Goal: Task Accomplishment & Management: Use online tool/utility

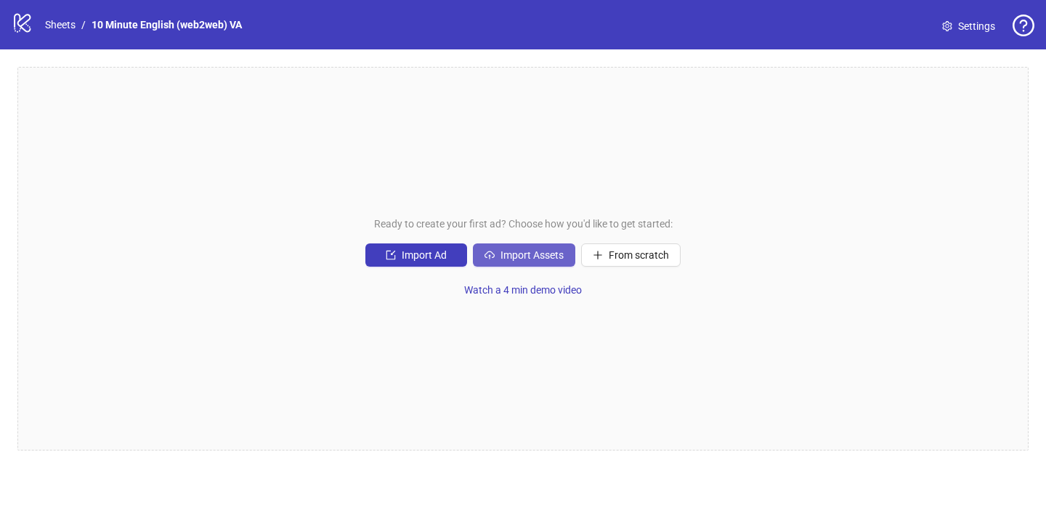
click at [521, 259] on span "Import Assets" at bounding box center [532, 255] width 63 height 12
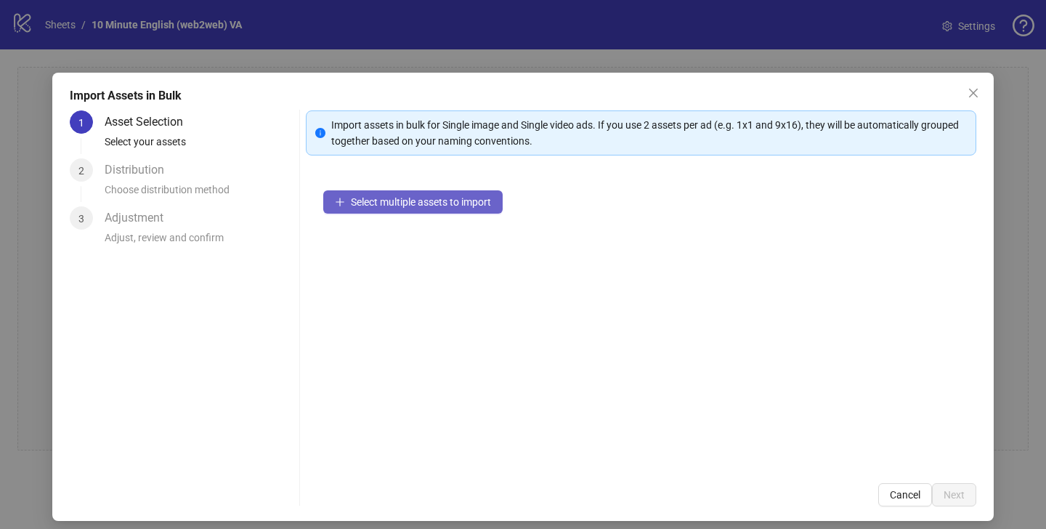
click at [422, 195] on button "Select multiple assets to import" at bounding box center [412, 201] width 179 height 23
click at [388, 206] on span "Select multiple assets to import" at bounding box center [421, 202] width 140 height 12
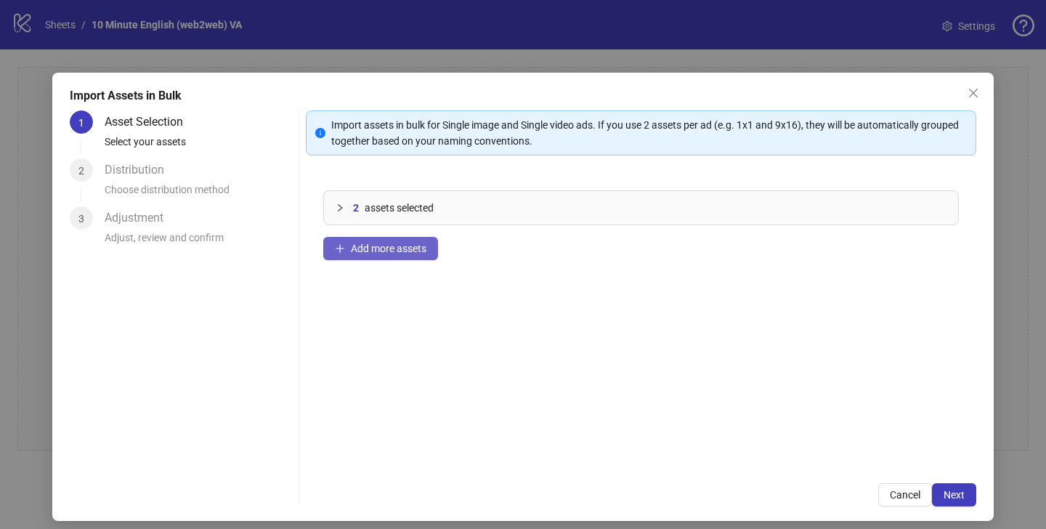
click at [385, 255] on button "Add more assets" at bounding box center [380, 248] width 115 height 23
click at [401, 250] on span "Add more assets" at bounding box center [389, 249] width 76 height 12
click at [411, 249] on span "Add more assets" at bounding box center [389, 249] width 76 height 12
click at [409, 257] on button "Add more assets" at bounding box center [380, 248] width 115 height 23
click at [344, 209] on div at bounding box center [344, 208] width 17 height 16
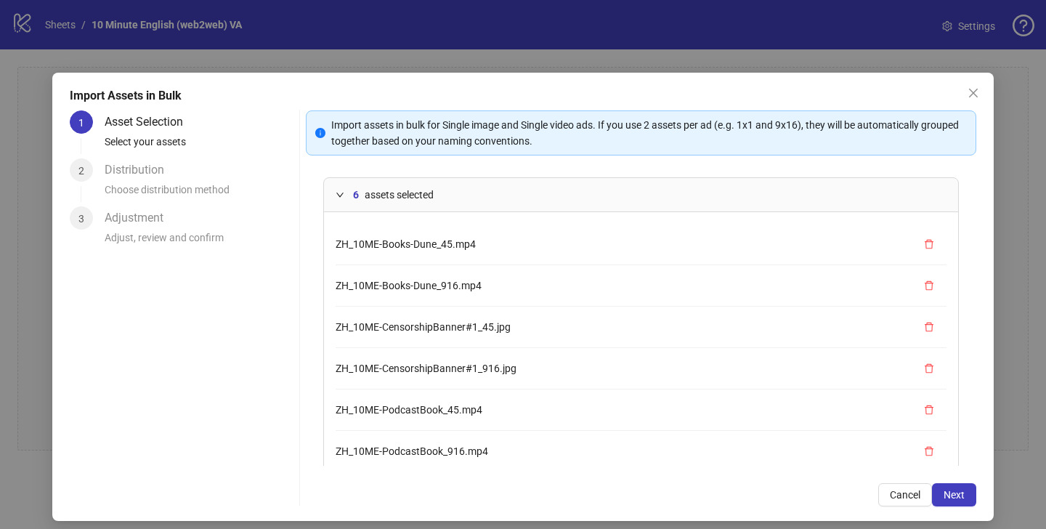
scroll to position [84, 0]
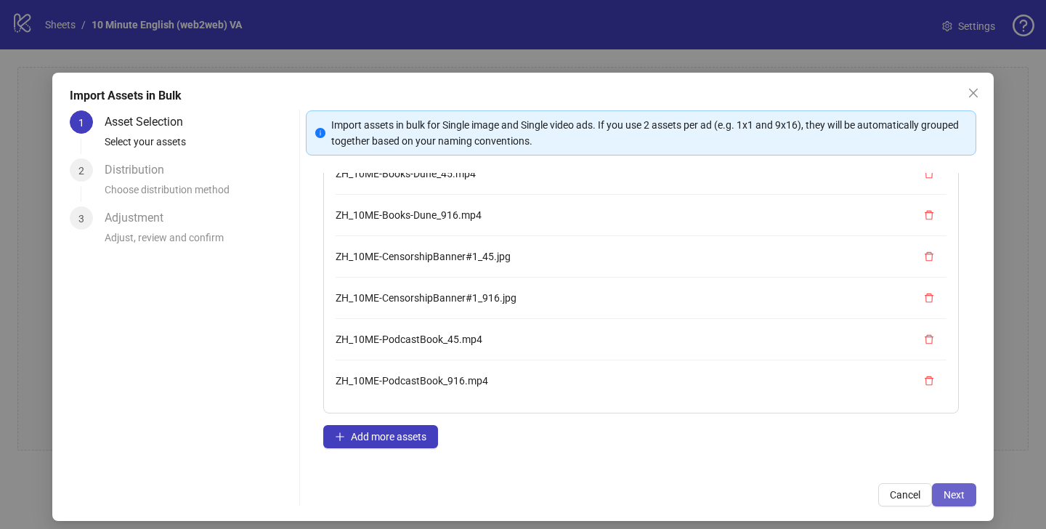
click at [944, 489] on span "Next" at bounding box center [954, 495] width 21 height 12
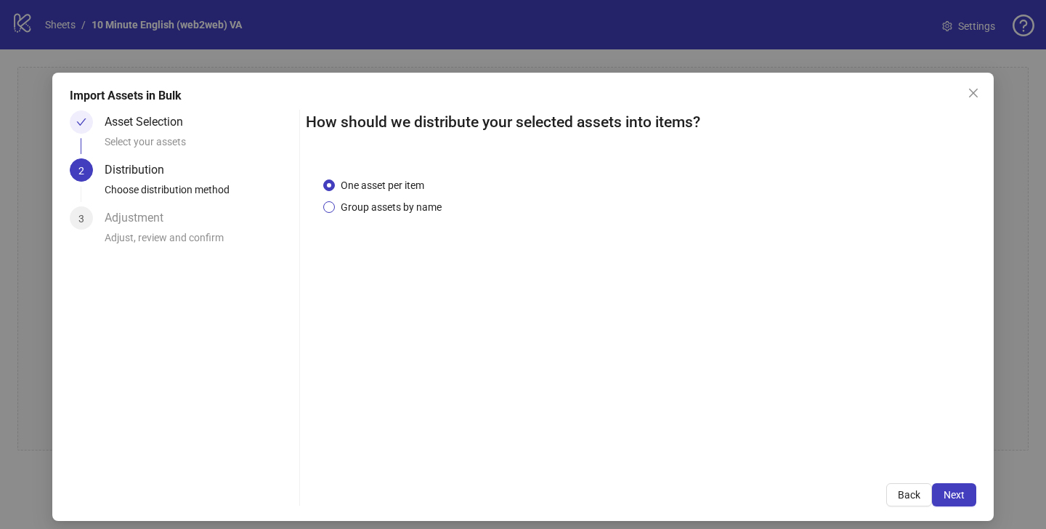
click at [400, 210] on span "Group assets by name" at bounding box center [391, 207] width 113 height 16
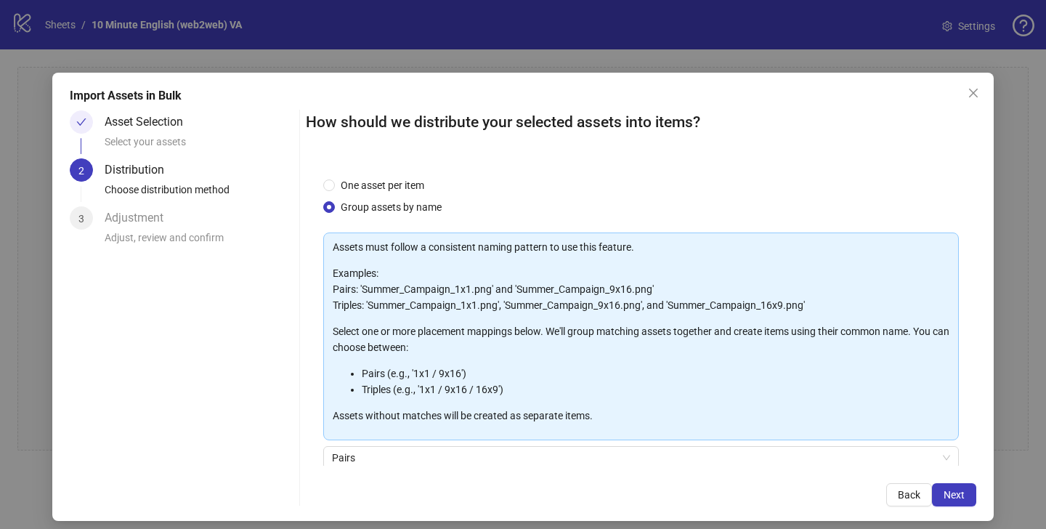
scroll to position [119, 0]
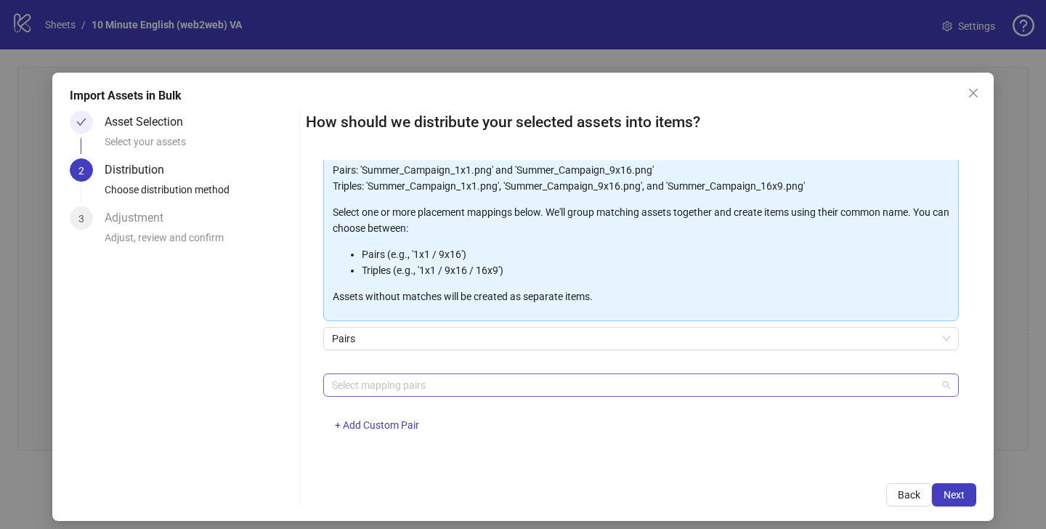
click at [373, 391] on div at bounding box center [633, 385] width 615 height 20
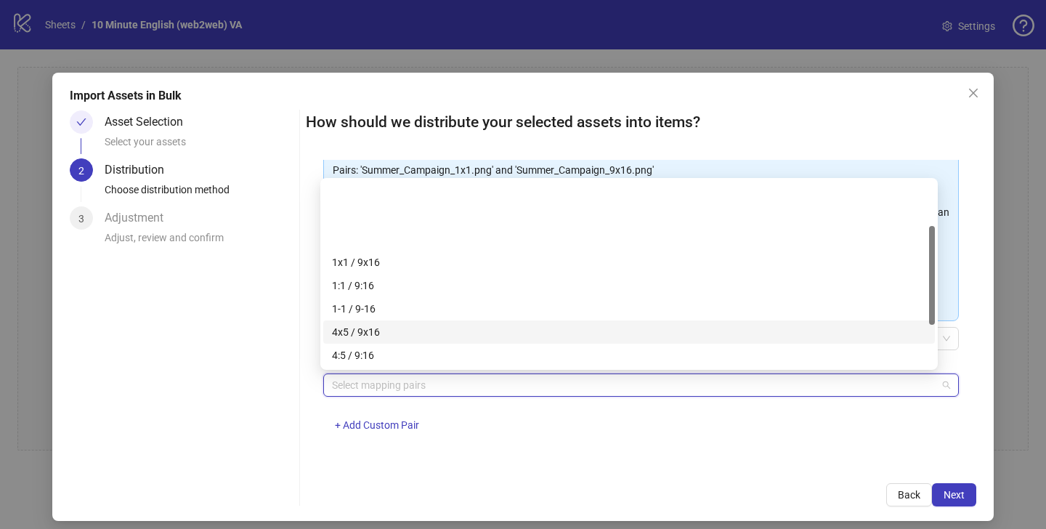
scroll to position [163, 0]
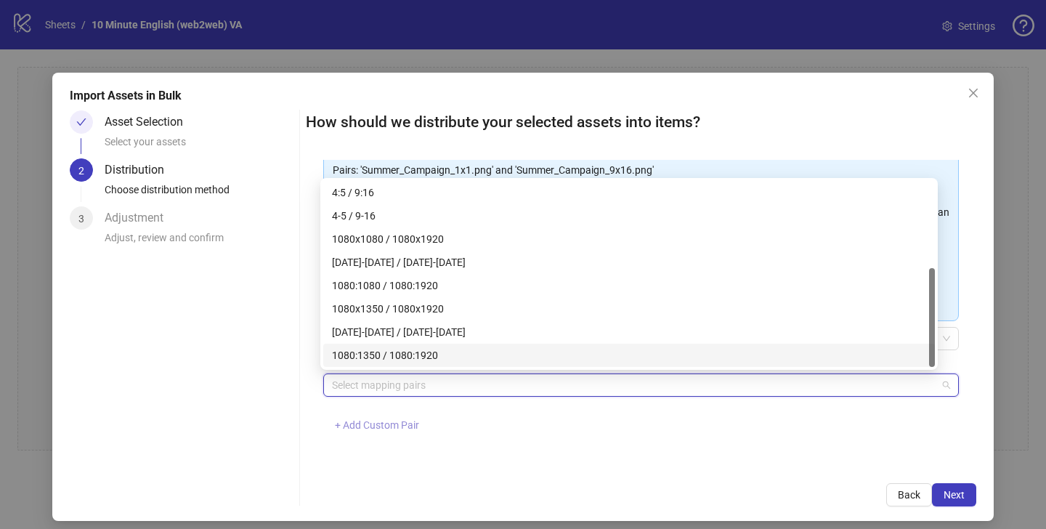
click at [381, 421] on span "+ Add Custom Pair" at bounding box center [377, 425] width 84 height 12
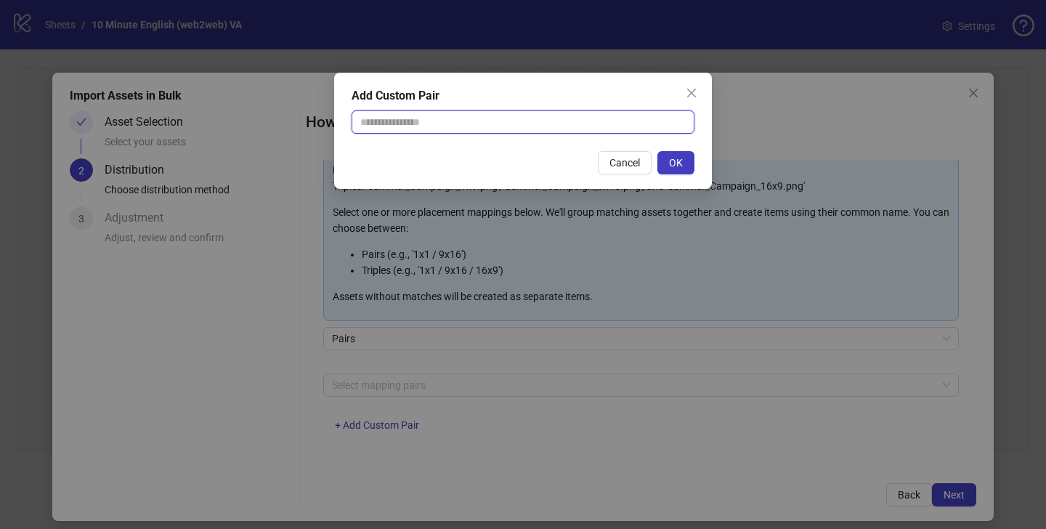
click at [376, 128] on input "text" at bounding box center [523, 121] width 343 height 23
type input "******"
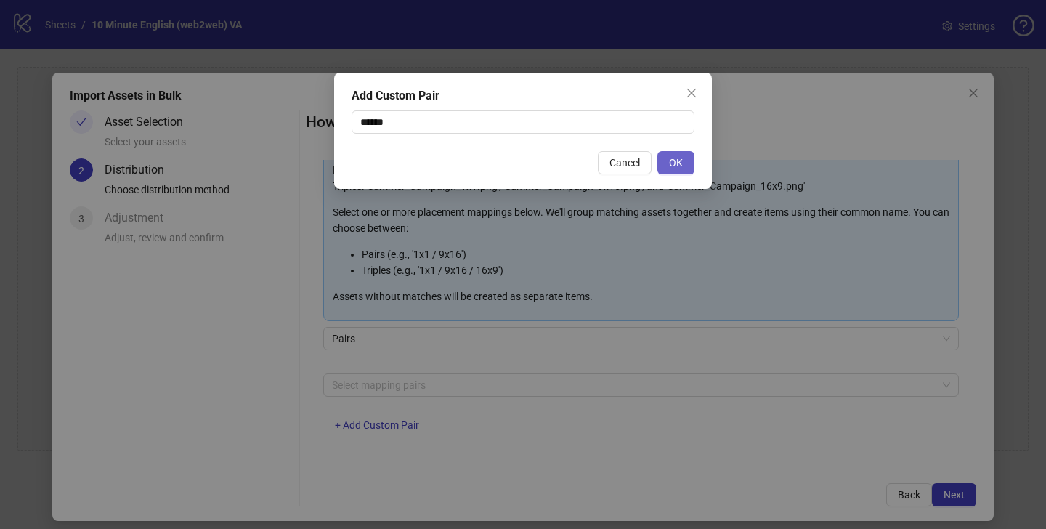
click at [679, 166] on span "OK" at bounding box center [676, 163] width 14 height 12
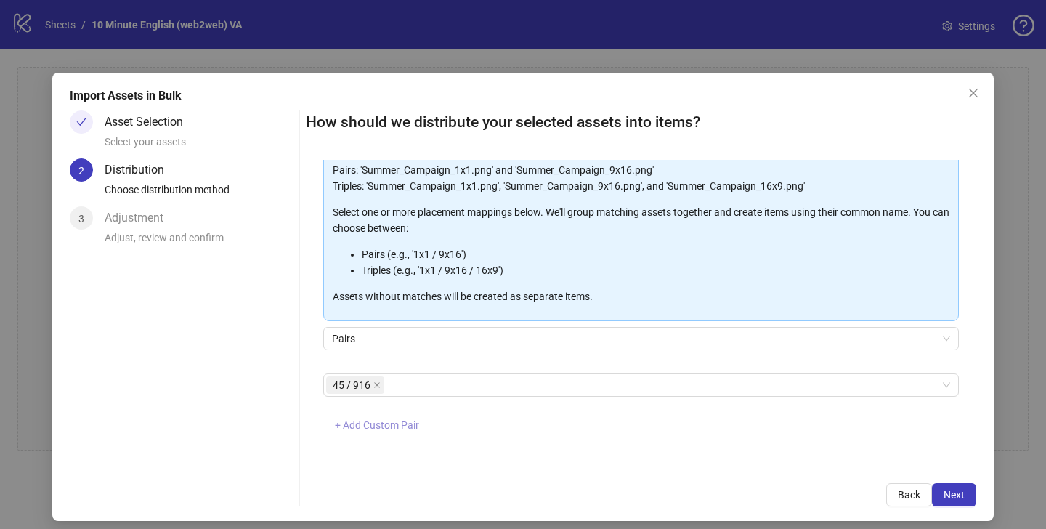
click at [379, 426] on span "+ Add Custom Pair" at bounding box center [377, 425] width 84 height 12
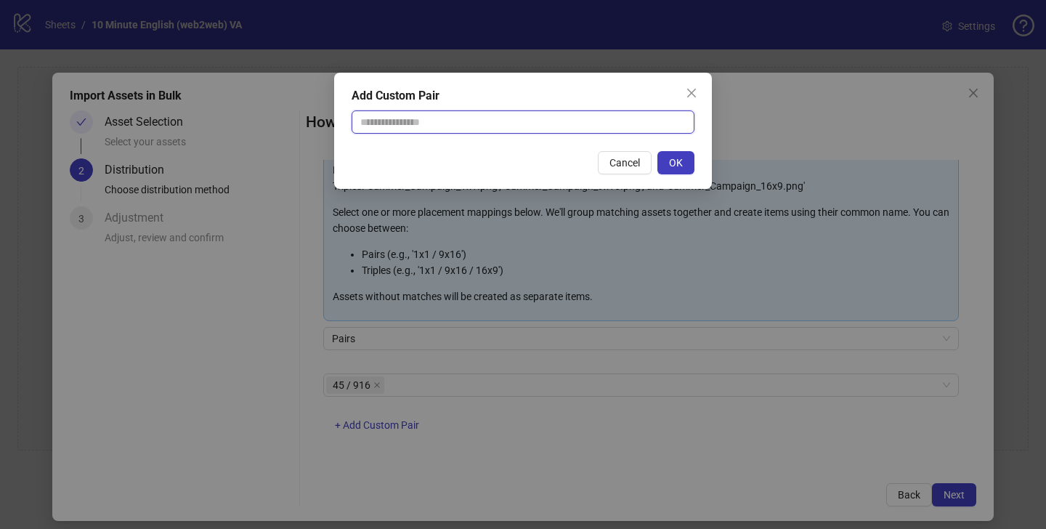
click at [459, 133] on input "text" at bounding box center [523, 121] width 343 height 23
type input "******"
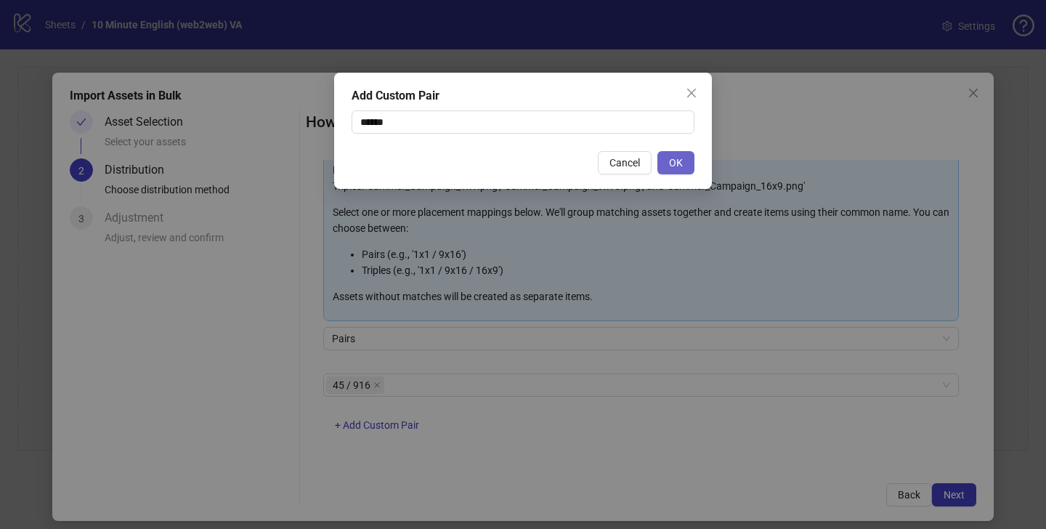
click at [677, 163] on span "OK" at bounding box center [676, 163] width 14 height 12
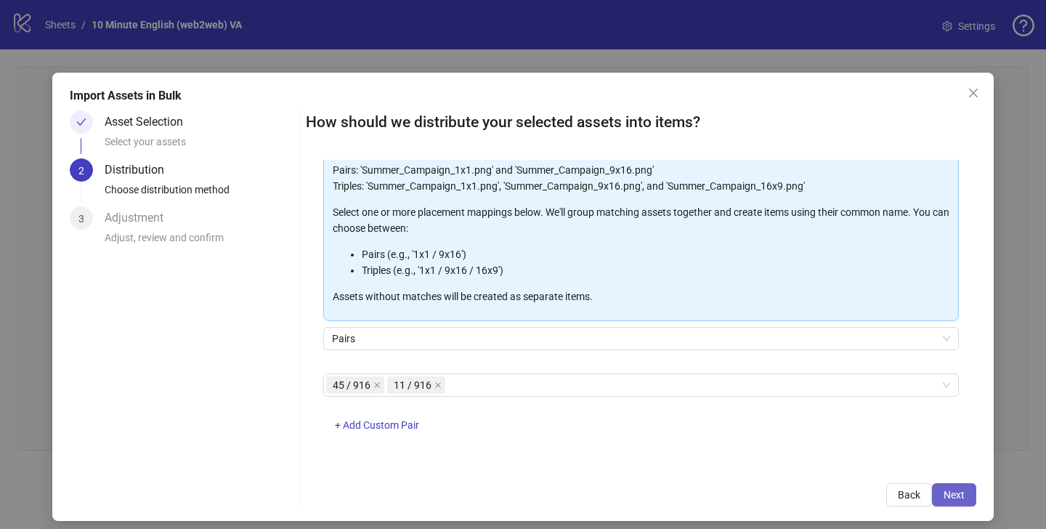
click at [957, 490] on button "Next" at bounding box center [954, 494] width 44 height 23
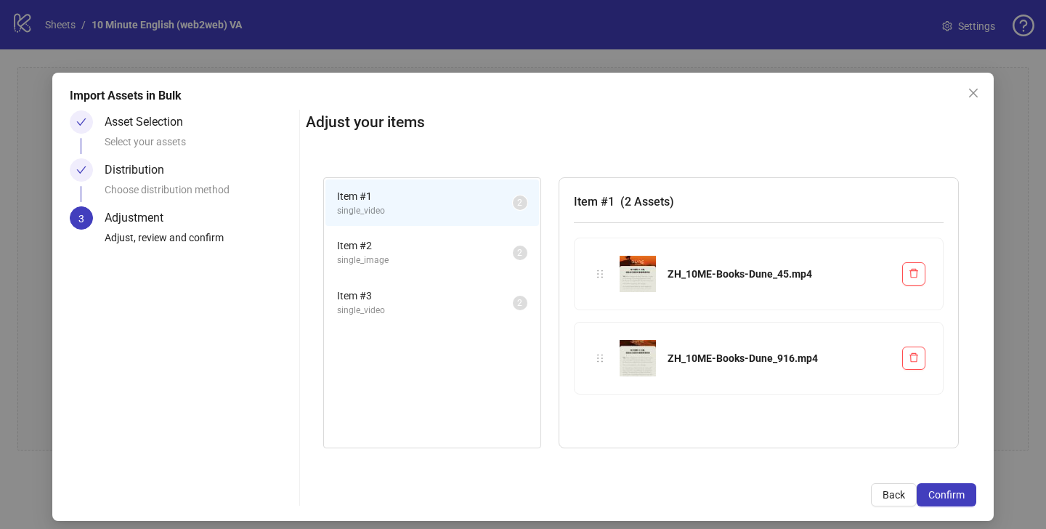
click at [431, 238] on span "Item # 2" at bounding box center [425, 246] width 176 height 16
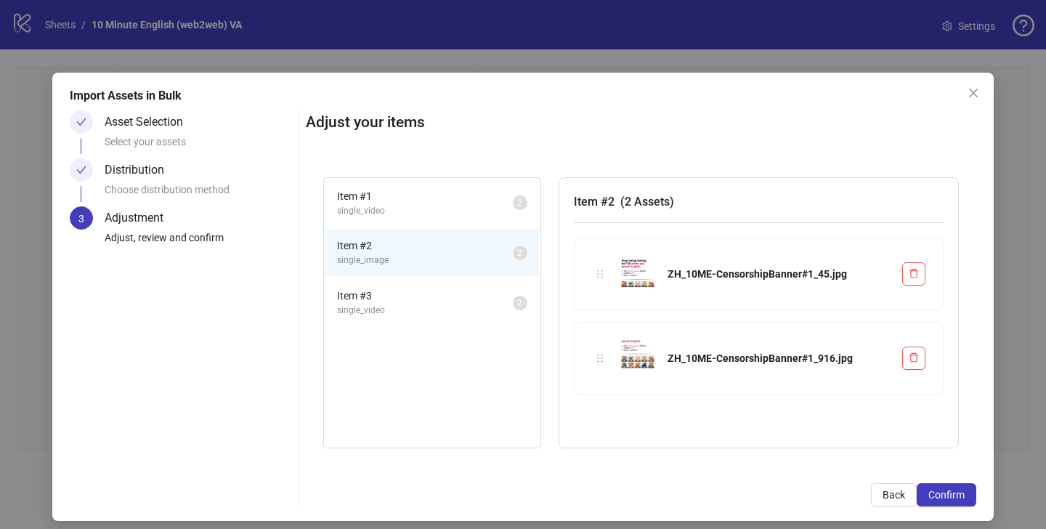
click at [419, 288] on span "Item # 3" at bounding box center [425, 296] width 176 height 16
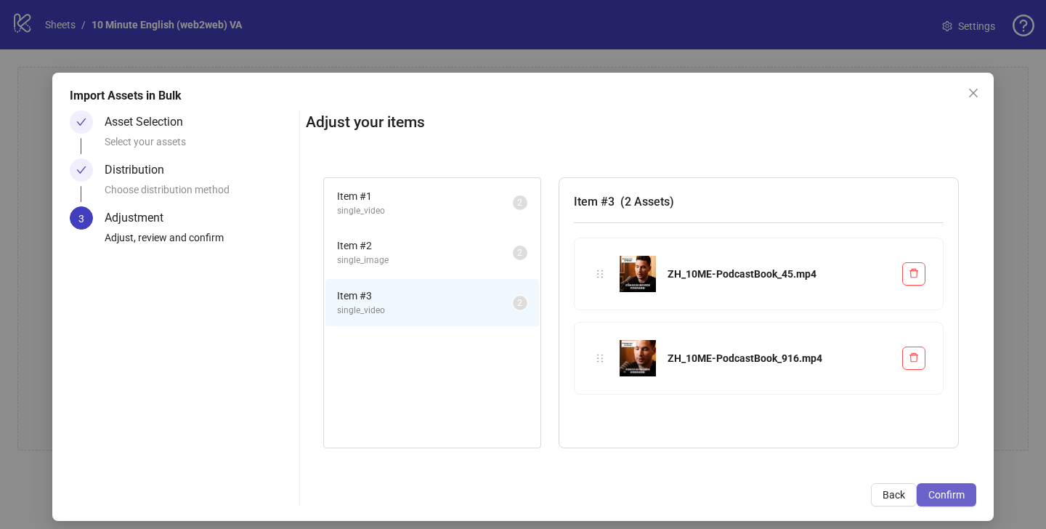
click at [959, 492] on button "Confirm" at bounding box center [947, 494] width 60 height 23
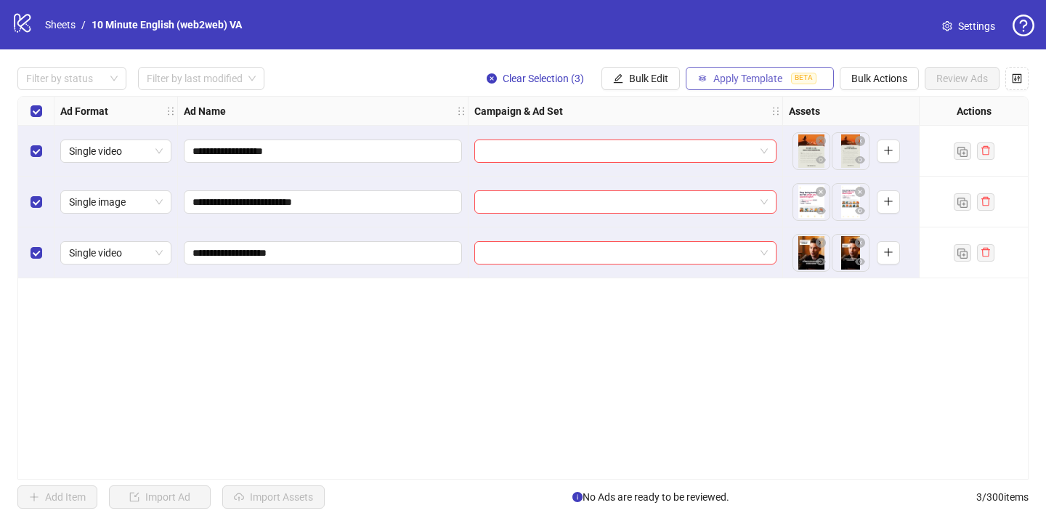
click at [771, 78] on span "Apply Template" at bounding box center [748, 79] width 69 height 12
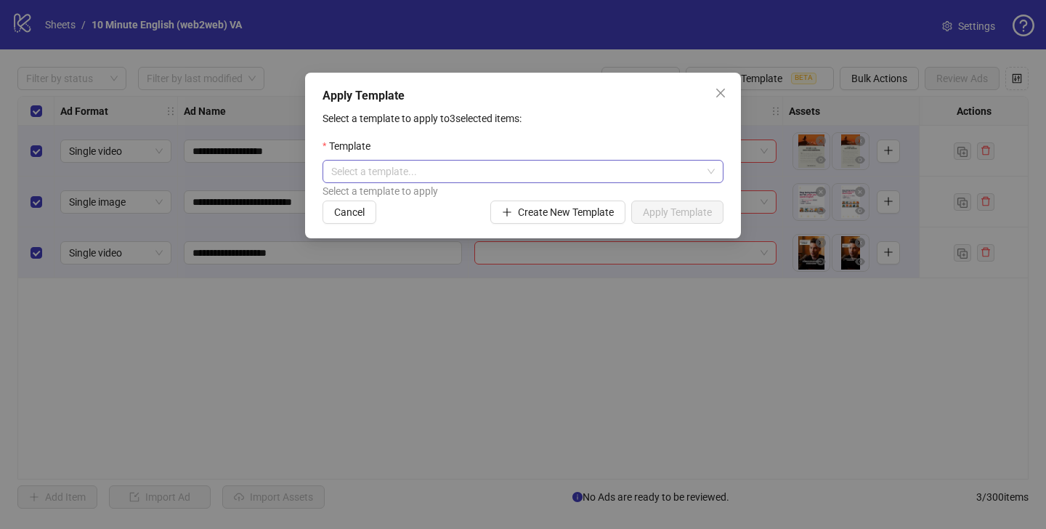
click at [605, 166] on input "search" at bounding box center [516, 172] width 371 height 22
click at [466, 169] on input "search" at bounding box center [516, 172] width 371 height 22
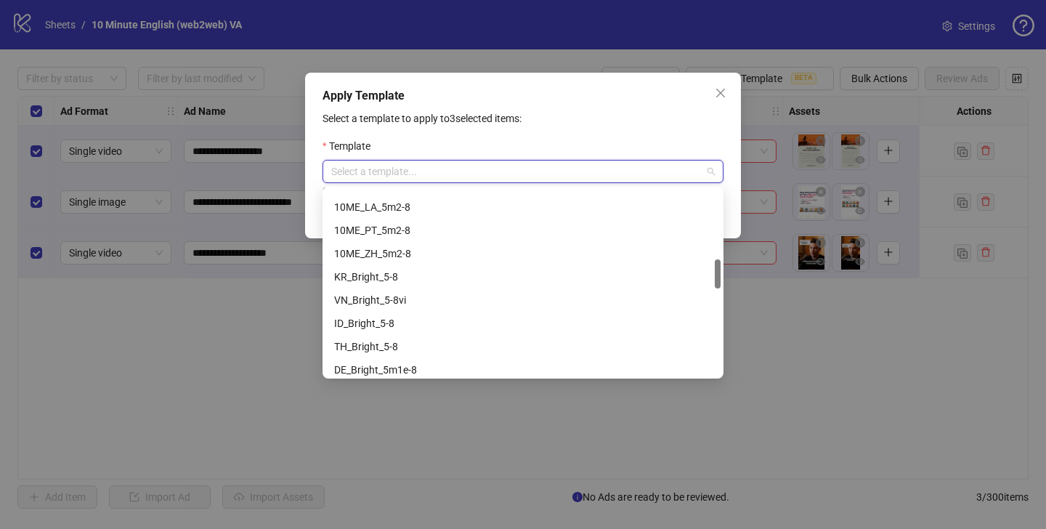
scroll to position [435, 0]
click at [474, 257] on div "10ME_ZH_5m2-8" at bounding box center [523, 254] width 378 height 16
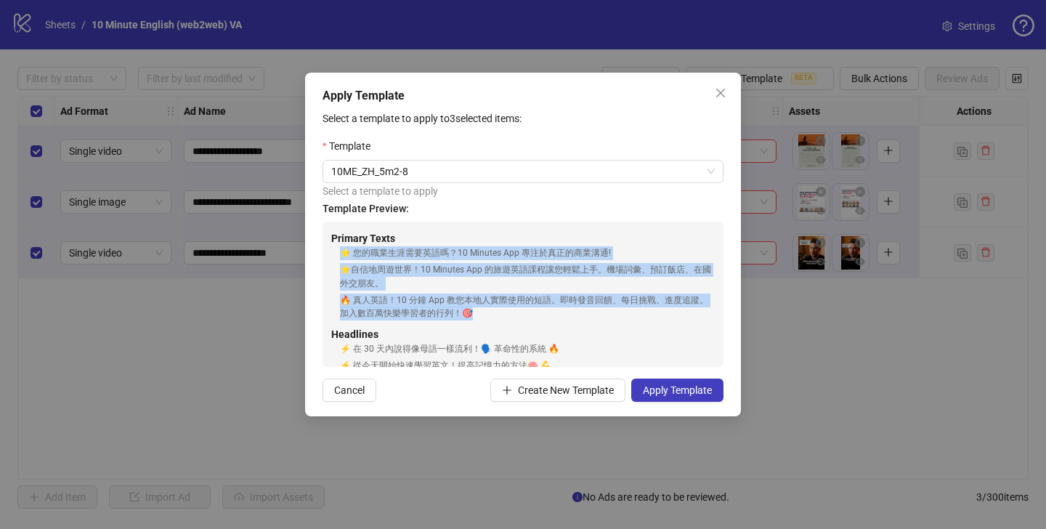
drag, startPoint x: 337, startPoint y: 256, endPoint x: 549, endPoint y: 312, distance: 219.4
click at [549, 312] on div "Primary Texts ⭐ 您的職業生涯需要英語嗎？10 Minutes App 專注於真正的商業溝通! ⭐自信地周遊世界！10 Minutes App …" at bounding box center [523, 275] width 384 height 90
copy div "⭐ 您的職業生涯需要英語嗎？10 Minutes App 專注於真正的商業溝通! ⭐自信地周遊世界！10 Minutes App 的旅遊英語課程讓您輕鬆上手。…"
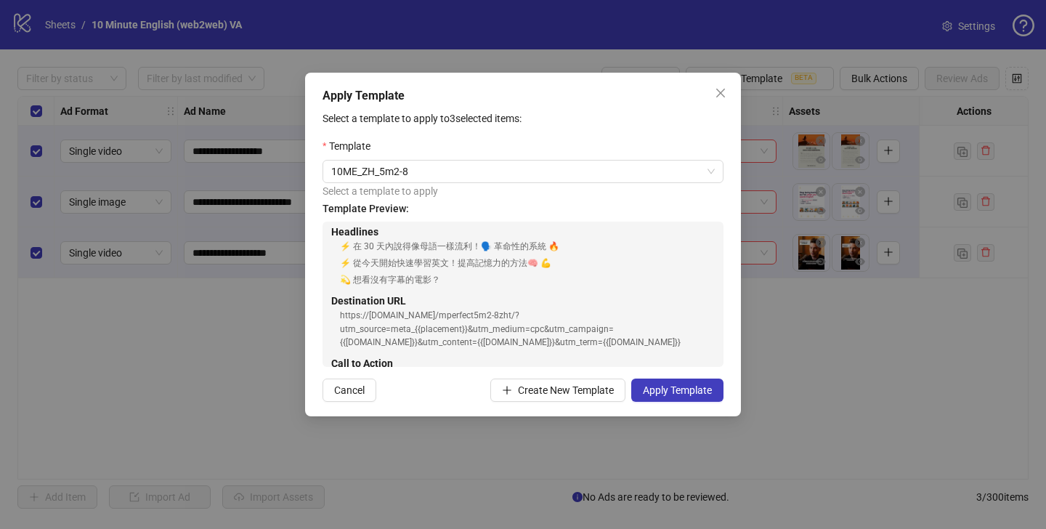
scroll to position [105, 0]
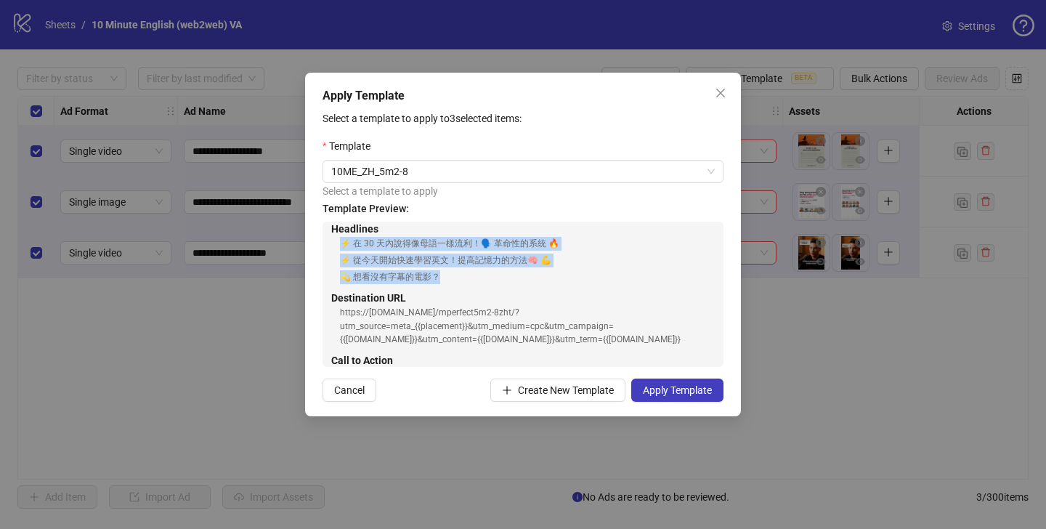
drag, startPoint x: 338, startPoint y: 241, endPoint x: 477, endPoint y: 275, distance: 142.9
click at [477, 275] on div "Headlines ⚡ 在 30 天內說得像母語一樣流利！🗣️ 革命性的系統 🔥 ⚡ 從今天開始快速學習英文！提高記憶力的方法🧠 💪 💫 想看沒有字幕的電影？" at bounding box center [523, 252] width 384 height 63
copy div "⚡ 在 30 天內說得像母語一樣流利！🗣️ 革命性的系統 🔥 ⚡ 從今天開始快速學習英文！提高記憶力的方法🧠 💪 💫 想看沒有字幕的電影？"
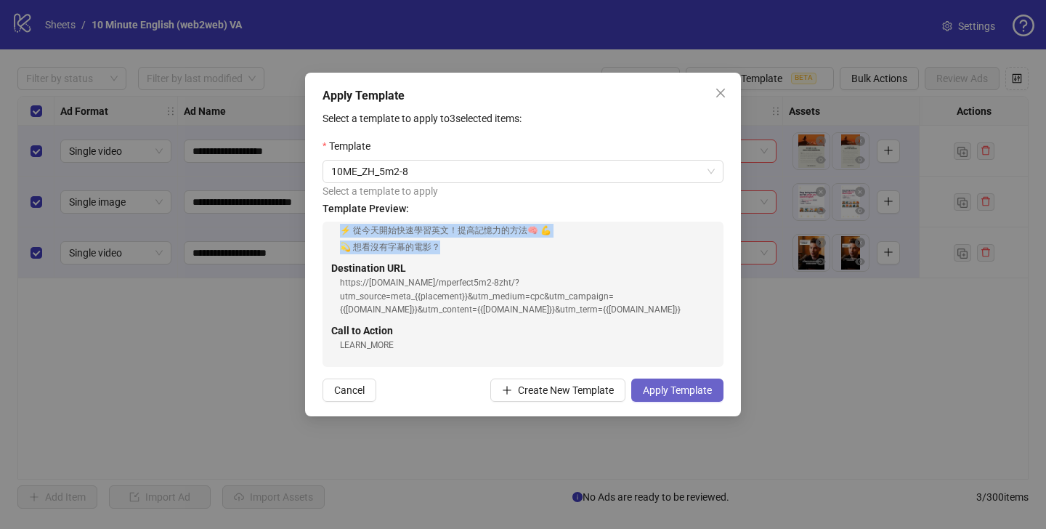
click at [707, 392] on span "Apply Template" at bounding box center [677, 390] width 69 height 12
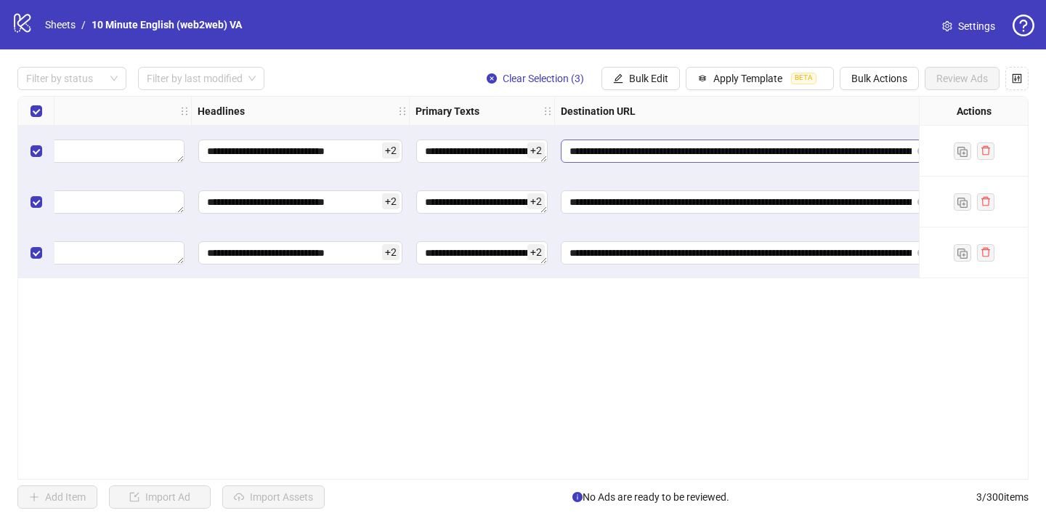
scroll to position [0, 1033]
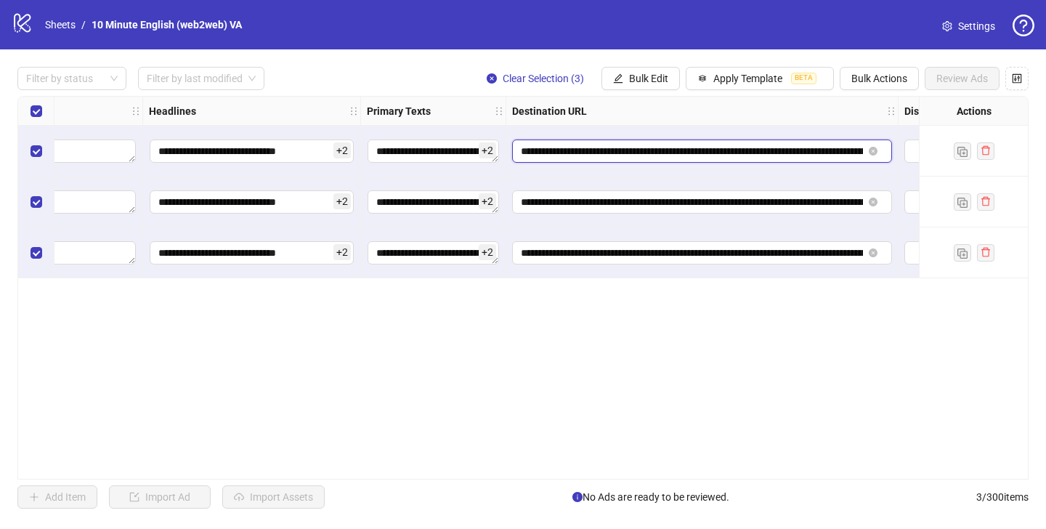
click at [601, 152] on input "**********" at bounding box center [692, 151] width 342 height 16
drag, startPoint x: 749, startPoint y: 150, endPoint x: 482, endPoint y: 149, distance: 266.7
click at [481, 97] on div "**********" at bounding box center [215, 97] width 2458 height 0
paste input "***"
type input "**********"
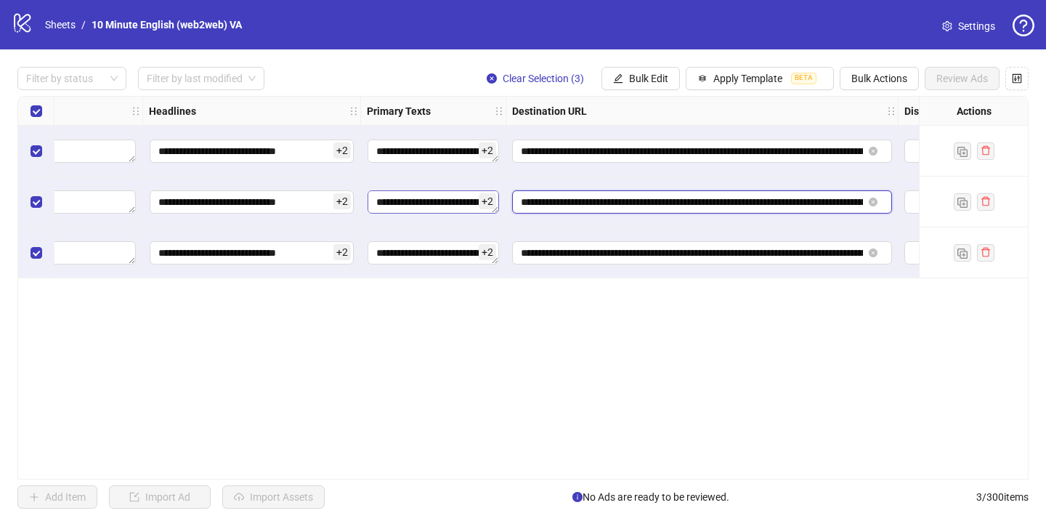
drag, startPoint x: 750, startPoint y: 200, endPoint x: 498, endPoint y: 200, distance: 251.4
click at [498, 97] on div "**********" at bounding box center [215, 97] width 2458 height 0
paste input "***"
type input "**********"
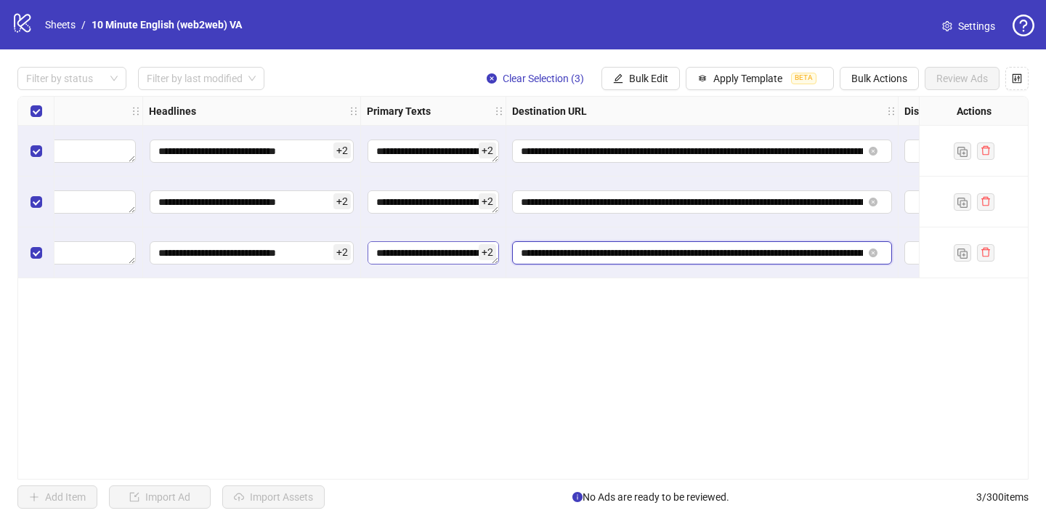
drag, startPoint x: 748, startPoint y: 254, endPoint x: 439, endPoint y: 246, distance: 309.7
click at [439, 97] on div "**********" at bounding box center [215, 97] width 2458 height 0
paste input "***"
type input "**********"
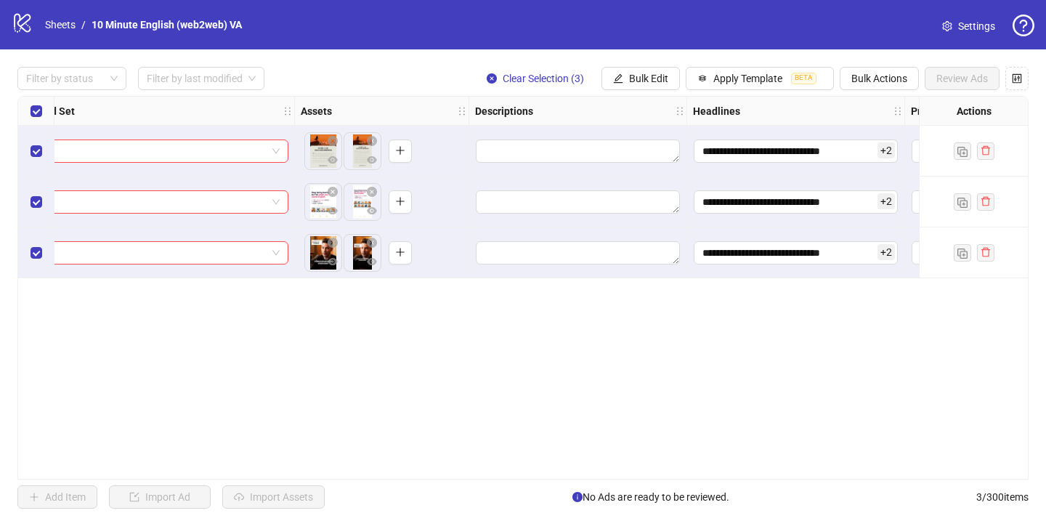
scroll to position [0, 0]
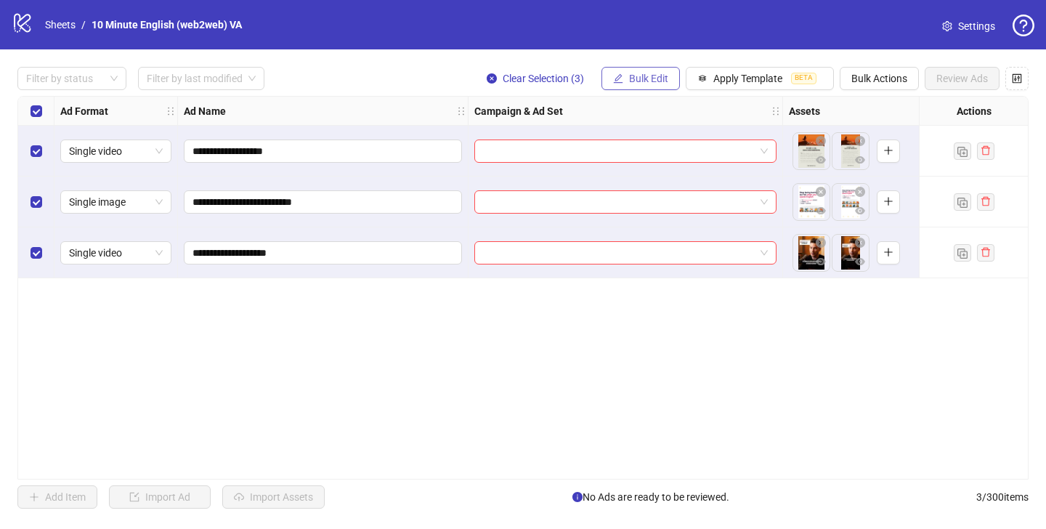
click at [655, 70] on button "Bulk Edit" at bounding box center [641, 78] width 78 height 23
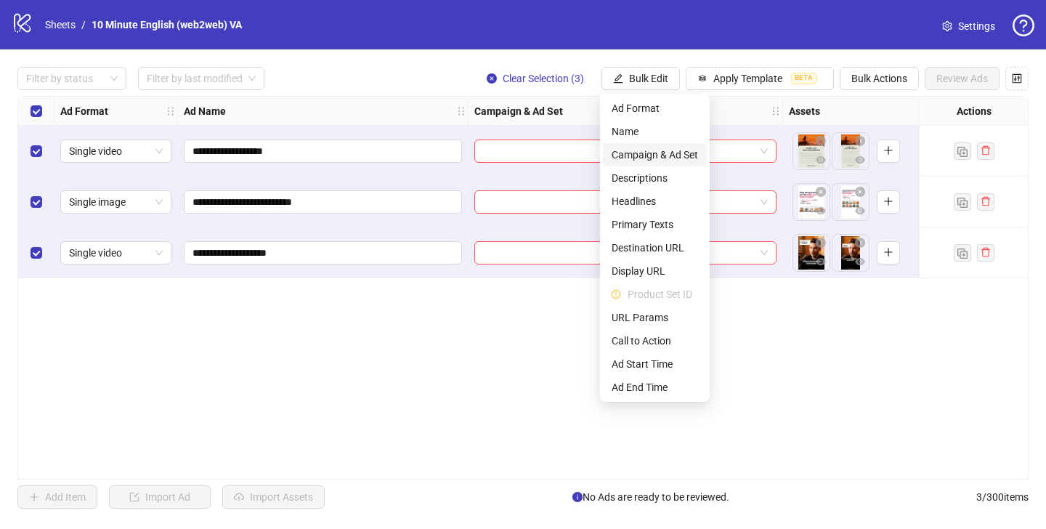
click at [662, 149] on span "Campaign & Ad Set" at bounding box center [655, 155] width 86 height 16
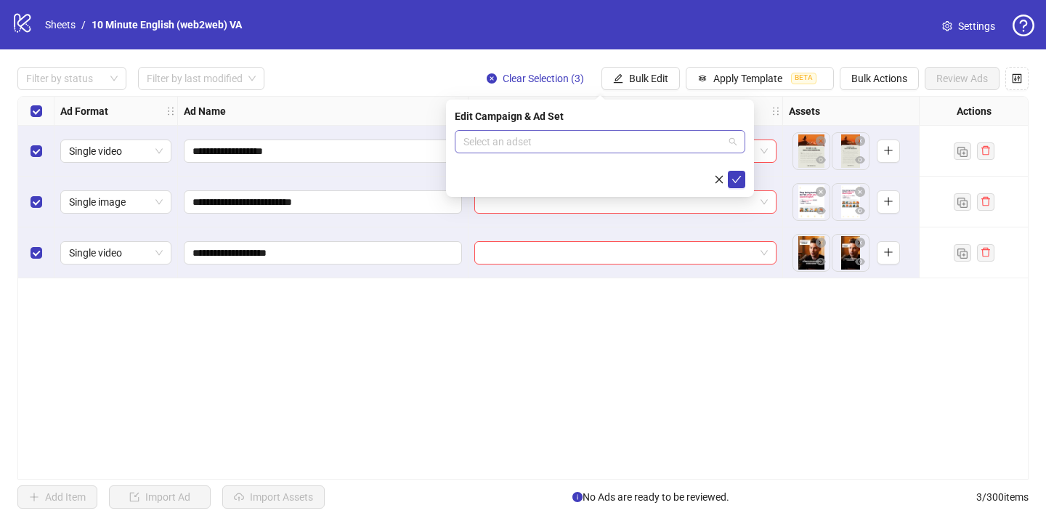
click at [656, 149] on input "search" at bounding box center [594, 142] width 260 height 22
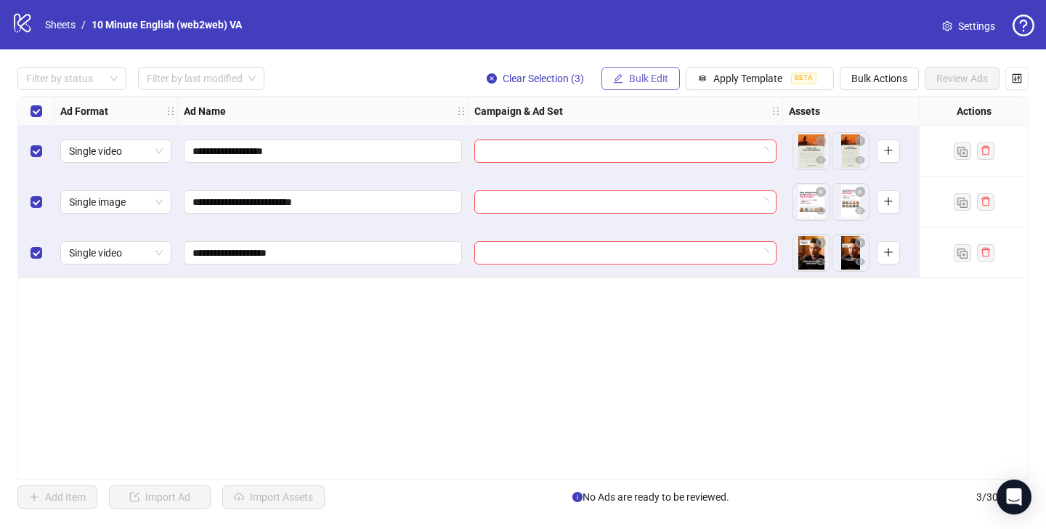
click at [629, 79] on span "Bulk Edit" at bounding box center [648, 79] width 39 height 12
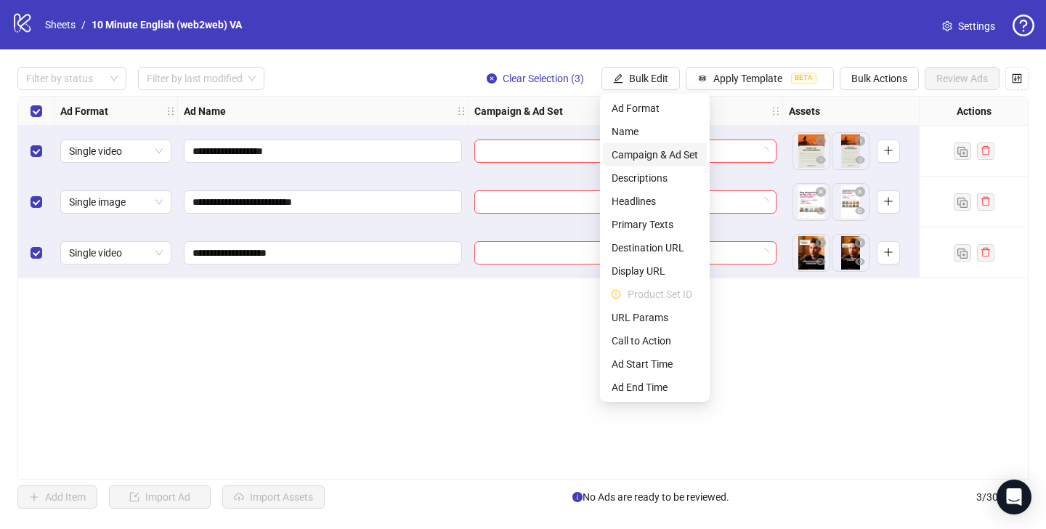
click at [662, 161] on span "Campaign & Ad Set" at bounding box center [655, 155] width 86 height 16
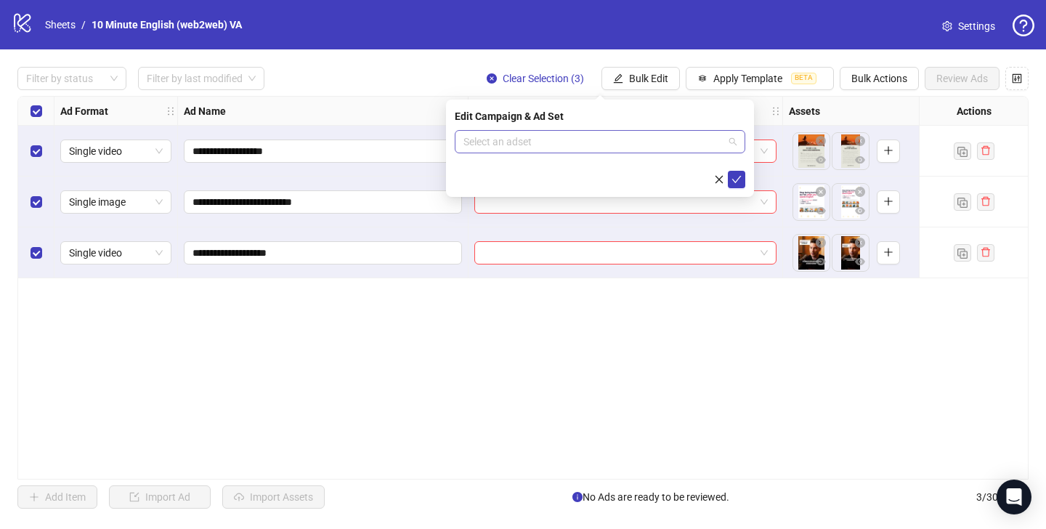
click at [646, 144] on input "search" at bounding box center [594, 142] width 260 height 22
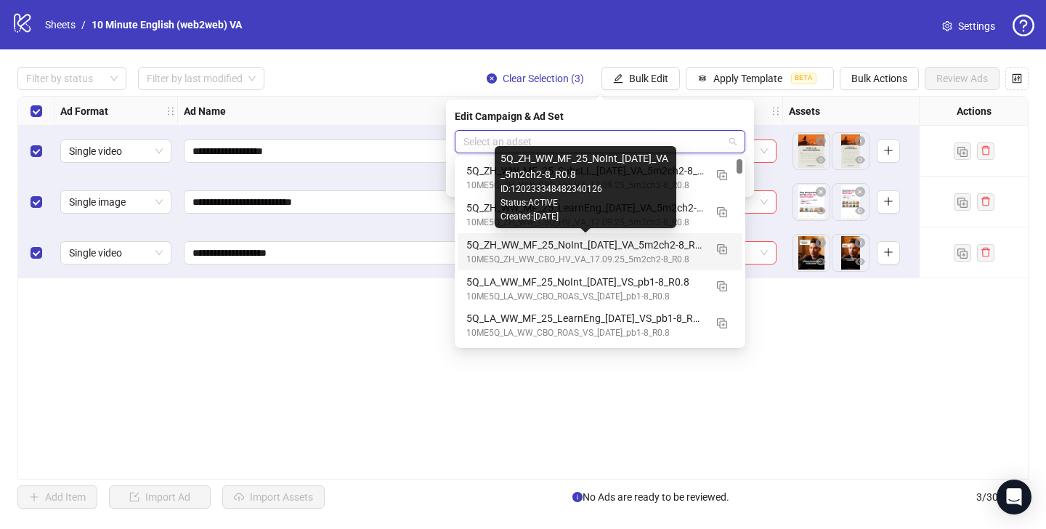
click at [625, 239] on div "5Q_ZH_WW_MF_25_NoInt_[DATE]_VA_5m2ch2-8_R0.8" at bounding box center [586, 245] width 238 height 16
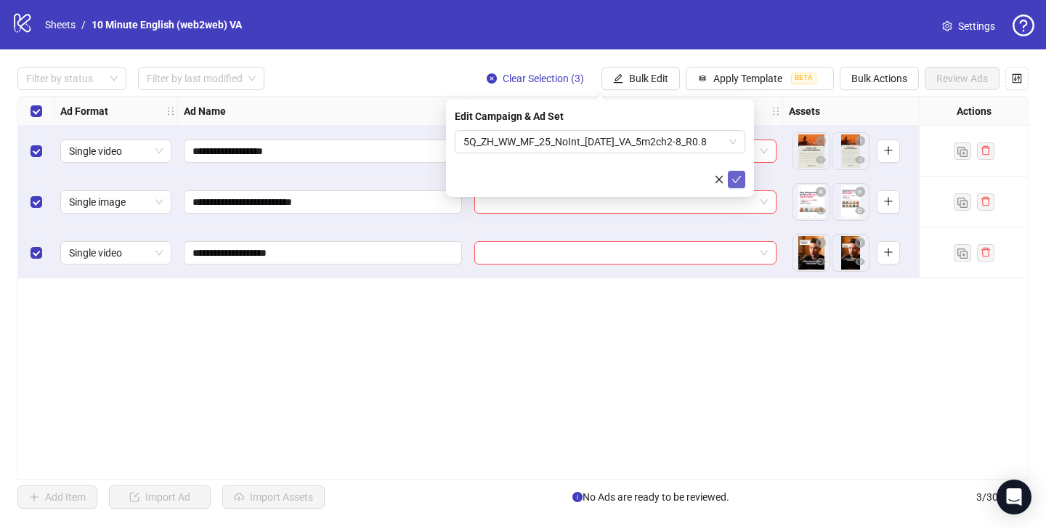
click at [737, 182] on icon "check" at bounding box center [737, 179] width 10 height 10
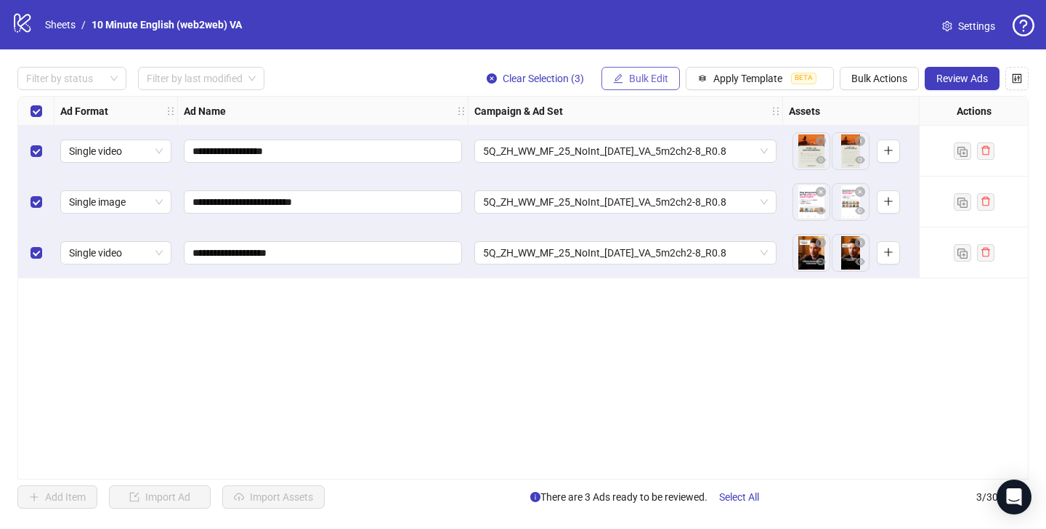
click at [631, 77] on span "Bulk Edit" at bounding box center [648, 79] width 39 height 12
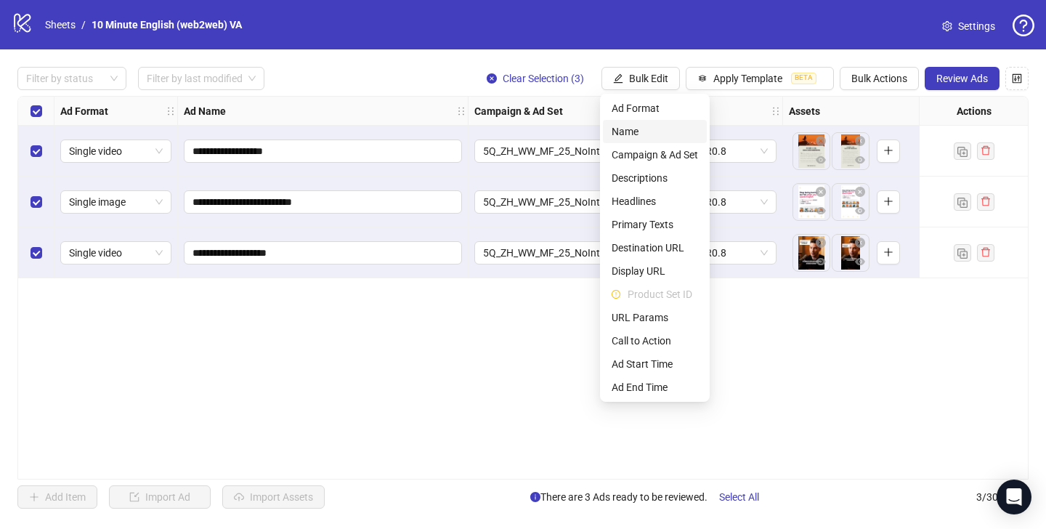
click at [656, 124] on span "Name" at bounding box center [655, 132] width 86 height 16
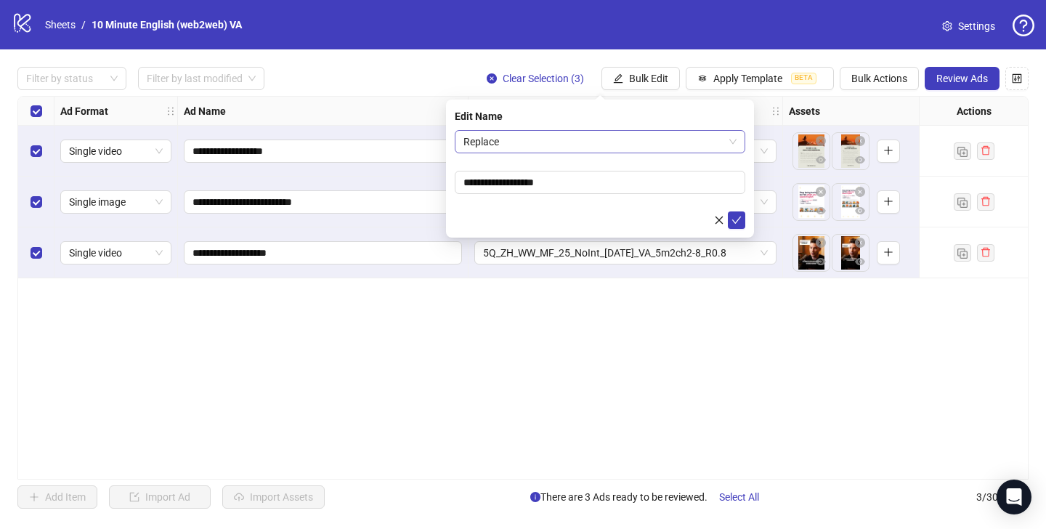
click at [552, 143] on span "Replace" at bounding box center [600, 142] width 273 height 22
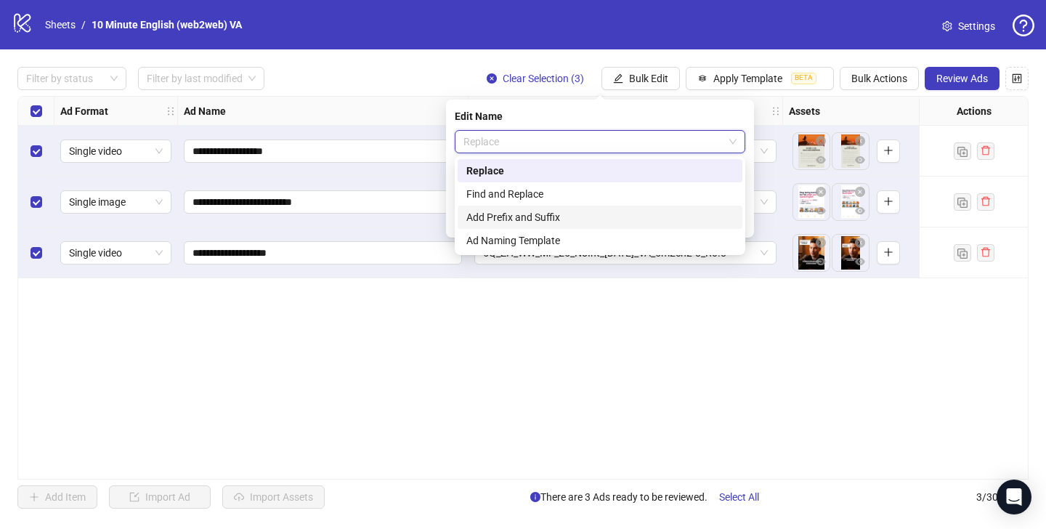
click at [565, 213] on div "Add Prefix and Suffix" at bounding box center [600, 217] width 267 height 16
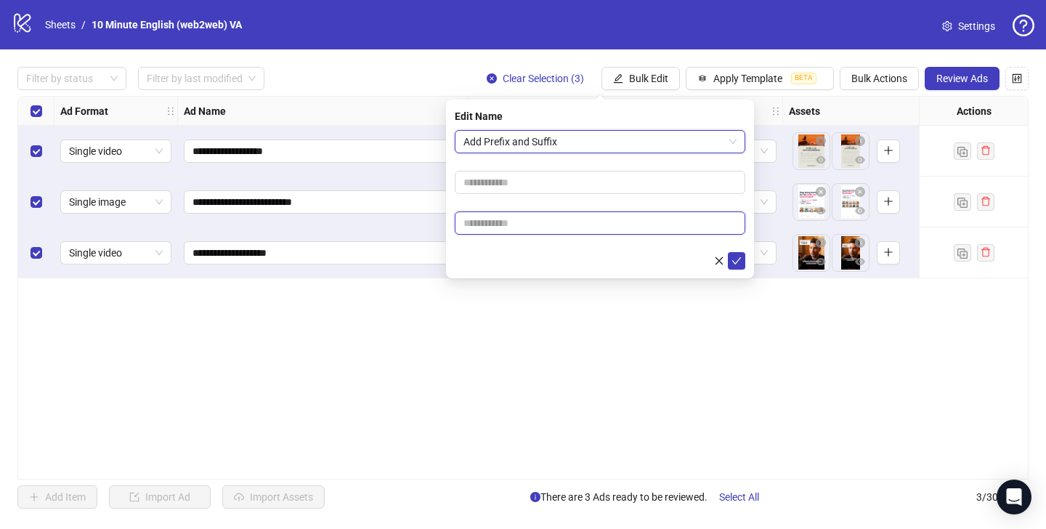
click at [560, 225] on input "text" at bounding box center [600, 222] width 291 height 23
type input "****"
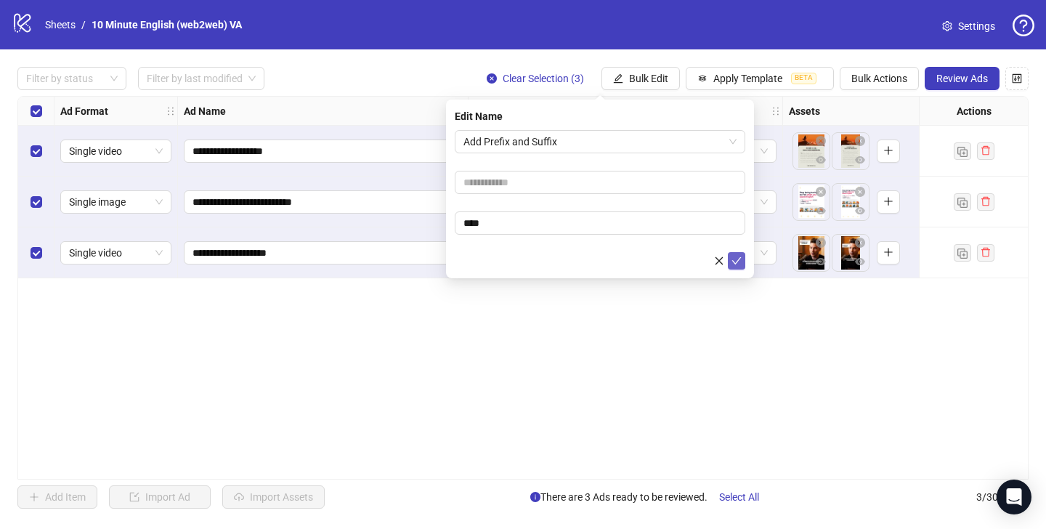
click at [740, 267] on button "submit" at bounding box center [736, 260] width 17 height 17
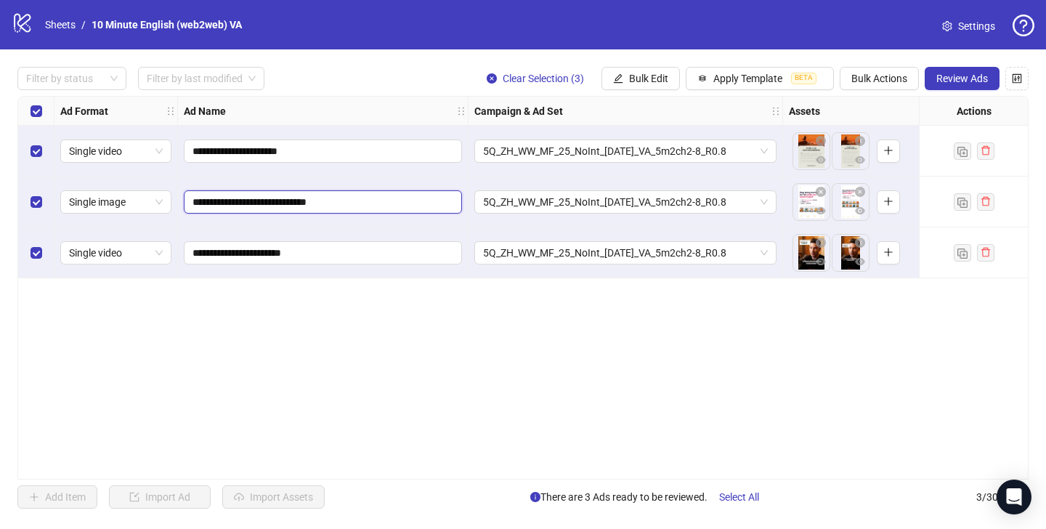
click at [331, 202] on input "**********" at bounding box center [322, 202] width 258 height 16
type input "**********"
click at [622, 89] on button "Bulk Edit" at bounding box center [641, 78] width 78 height 23
click at [888, 68] on button "Bulk Actions" at bounding box center [879, 78] width 79 height 23
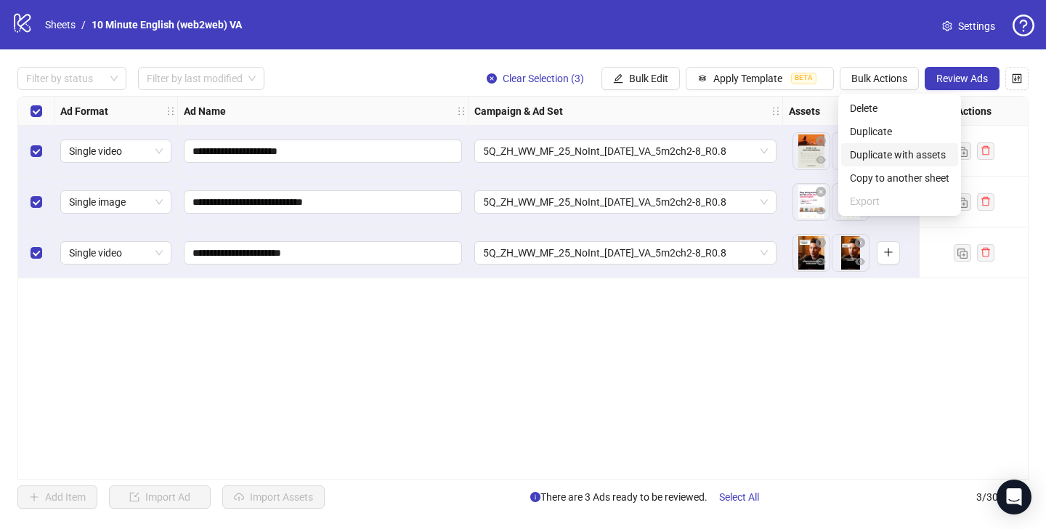
click at [907, 156] on span "Duplicate with assets" at bounding box center [900, 155] width 100 height 16
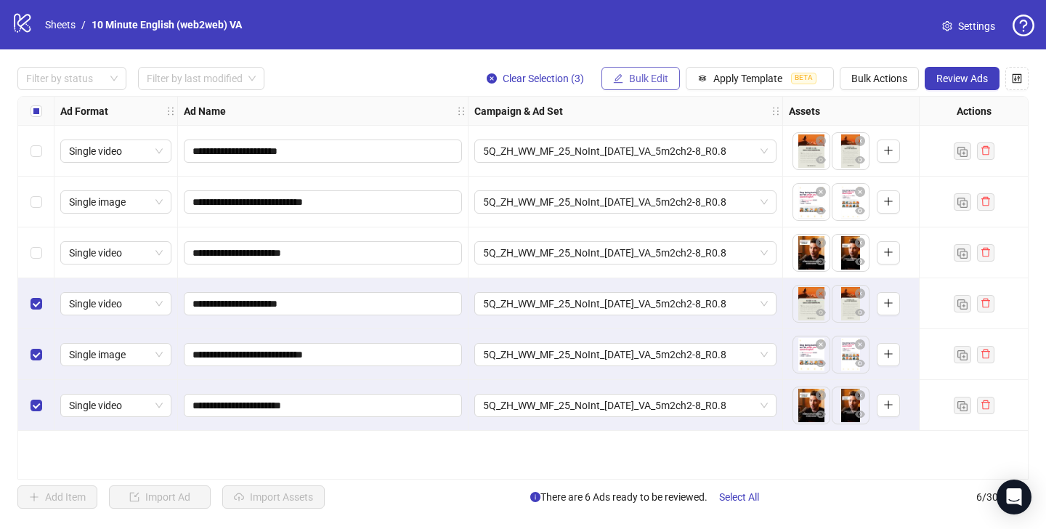
click at [655, 78] on span "Bulk Edit" at bounding box center [648, 79] width 39 height 12
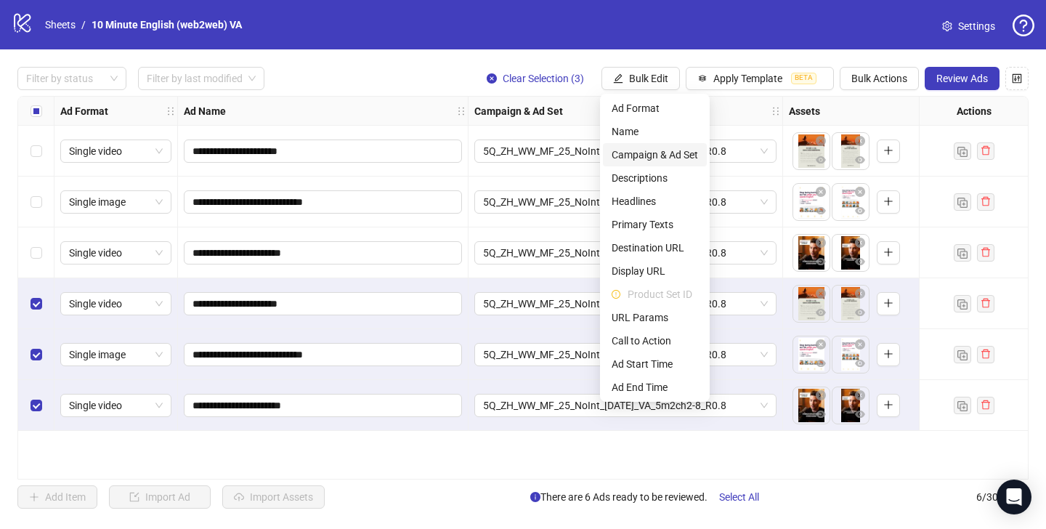
click at [677, 156] on span "Campaign & Ad Set" at bounding box center [655, 155] width 86 height 16
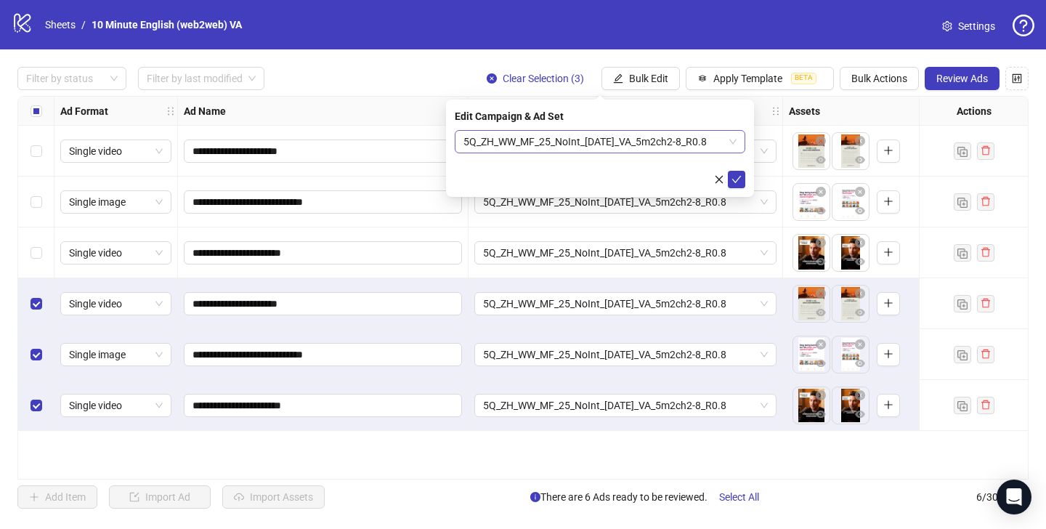
click at [652, 145] on span "5Q_ZH_WW_MF_25_NoInt_[DATE]_VA_5m2ch2-8_R0.8" at bounding box center [600, 142] width 273 height 22
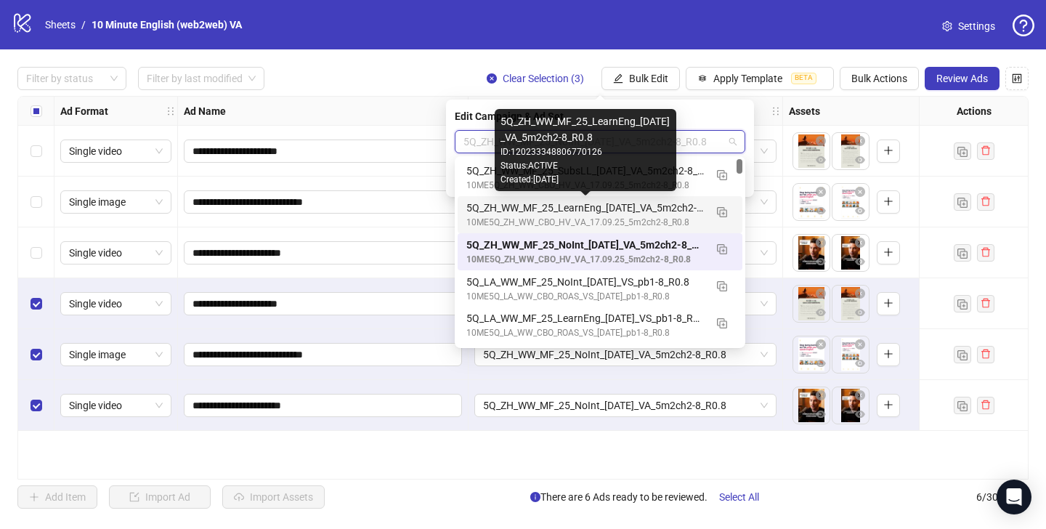
click at [620, 211] on div "5Q_ZH_WW_MF_25_LearnEng_[DATE]_VA_5m2ch2-8_R0.8" at bounding box center [586, 208] width 238 height 16
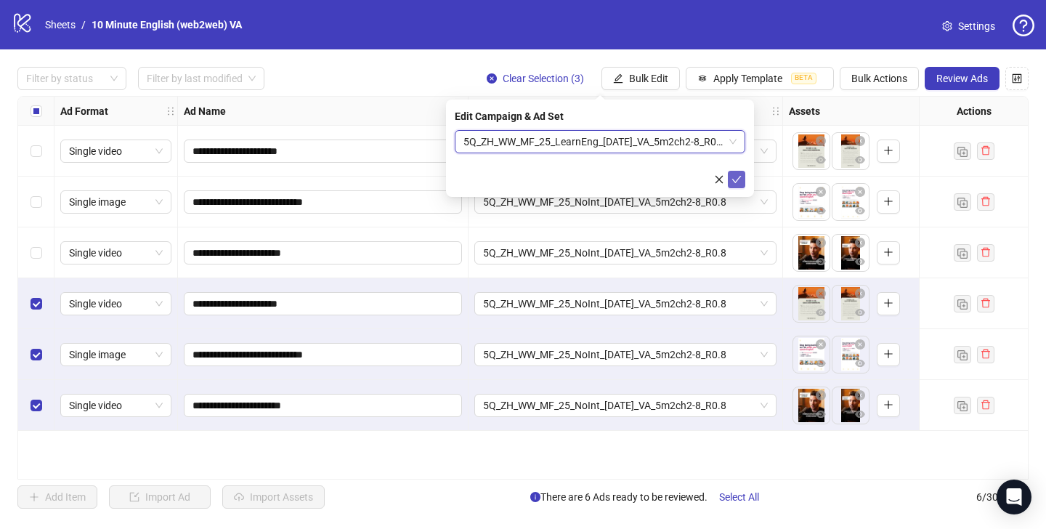
click at [732, 179] on icon "check" at bounding box center [737, 179] width 10 height 10
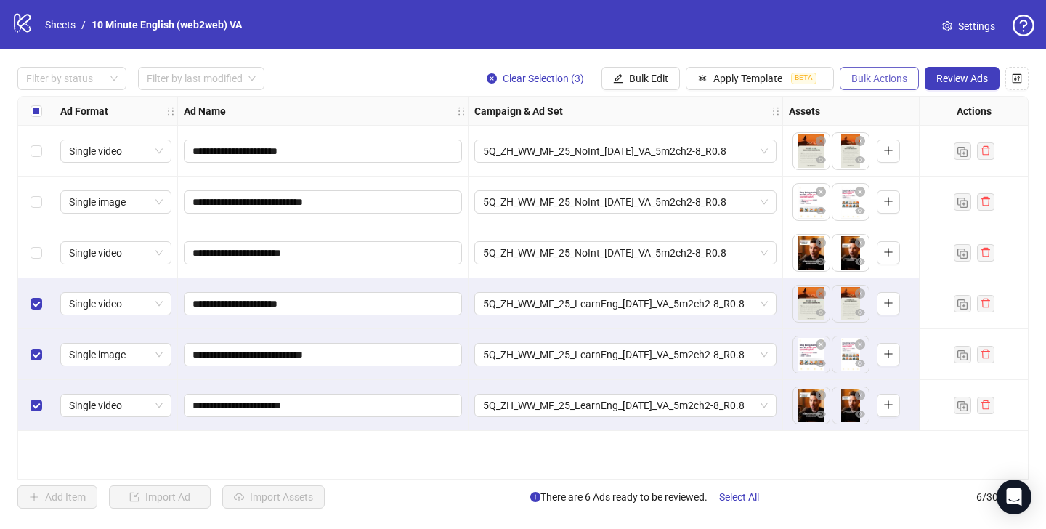
click at [854, 75] on span "Bulk Actions" at bounding box center [880, 79] width 56 height 12
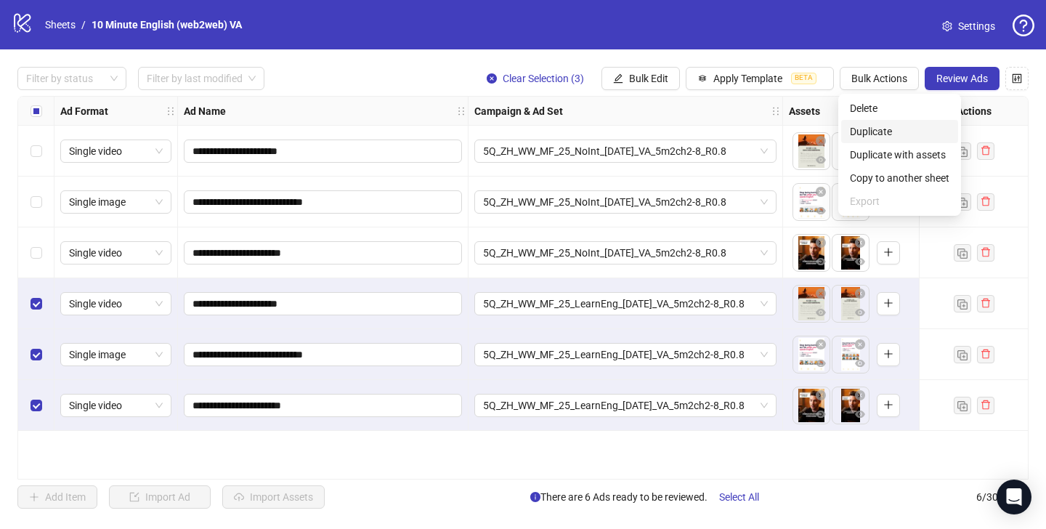
click at [887, 133] on span "Duplicate" at bounding box center [900, 132] width 100 height 16
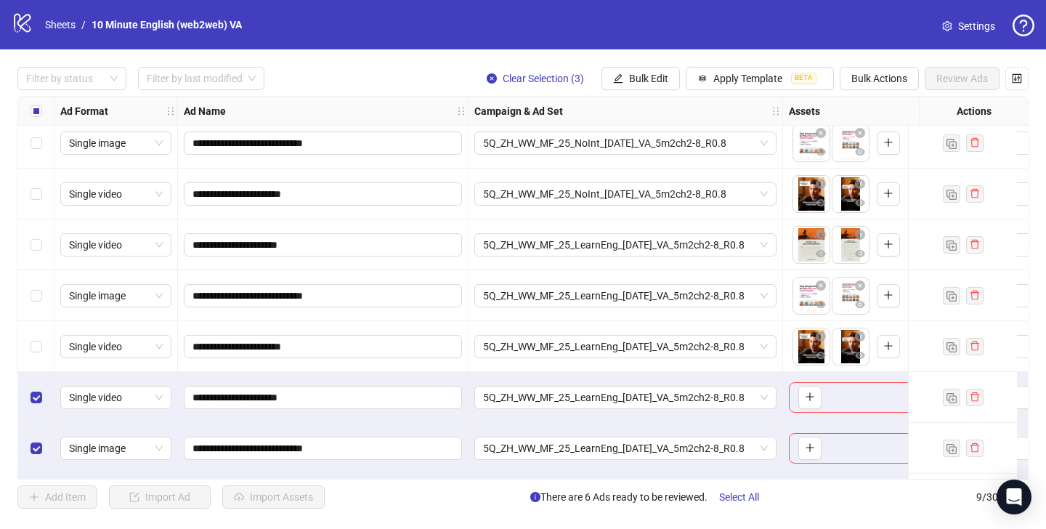
scroll to position [110, 0]
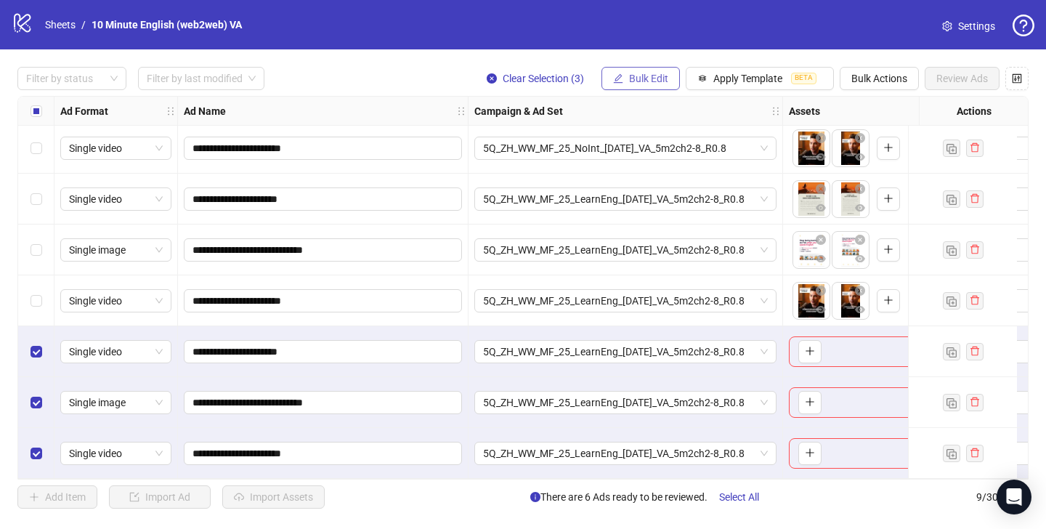
click at [634, 76] on span "Bulk Edit" at bounding box center [648, 79] width 39 height 12
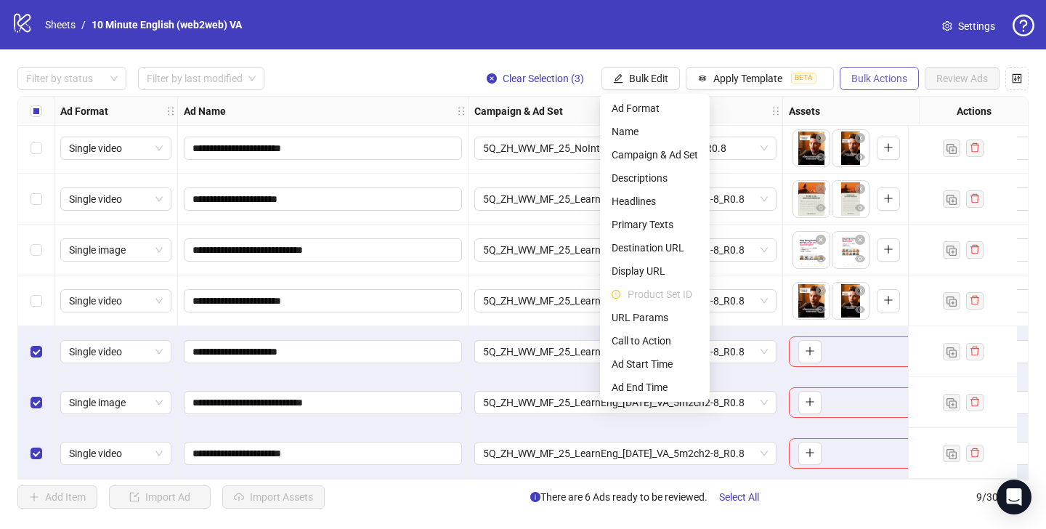
click at [865, 82] on span "Bulk Actions" at bounding box center [880, 79] width 56 height 12
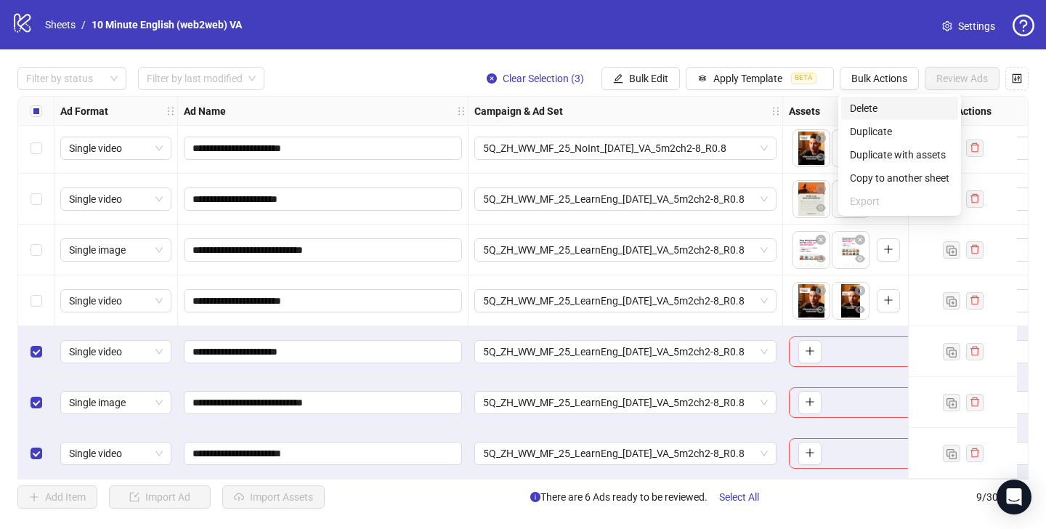
click at [868, 110] on span "Delete" at bounding box center [900, 108] width 100 height 16
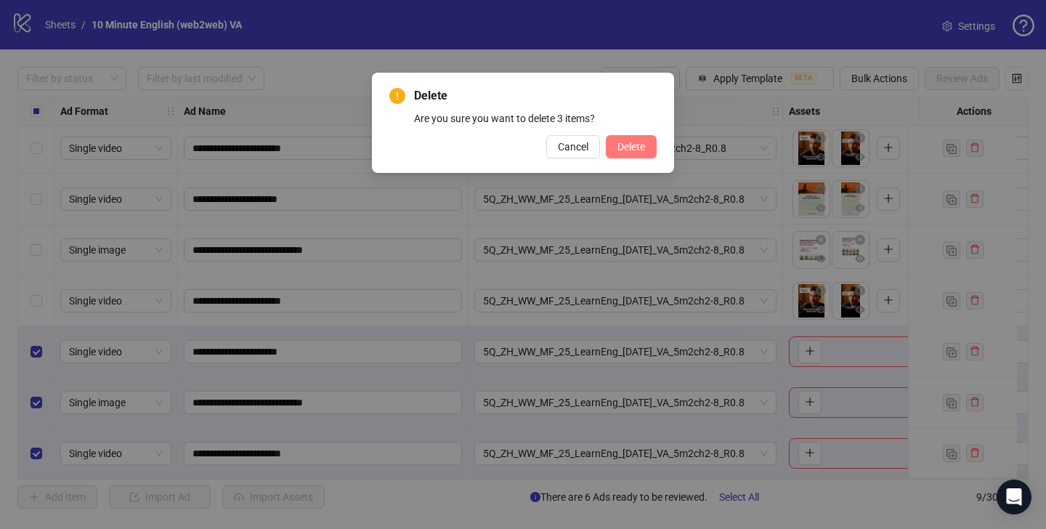
click at [630, 147] on span "Delete" at bounding box center [632, 147] width 28 height 12
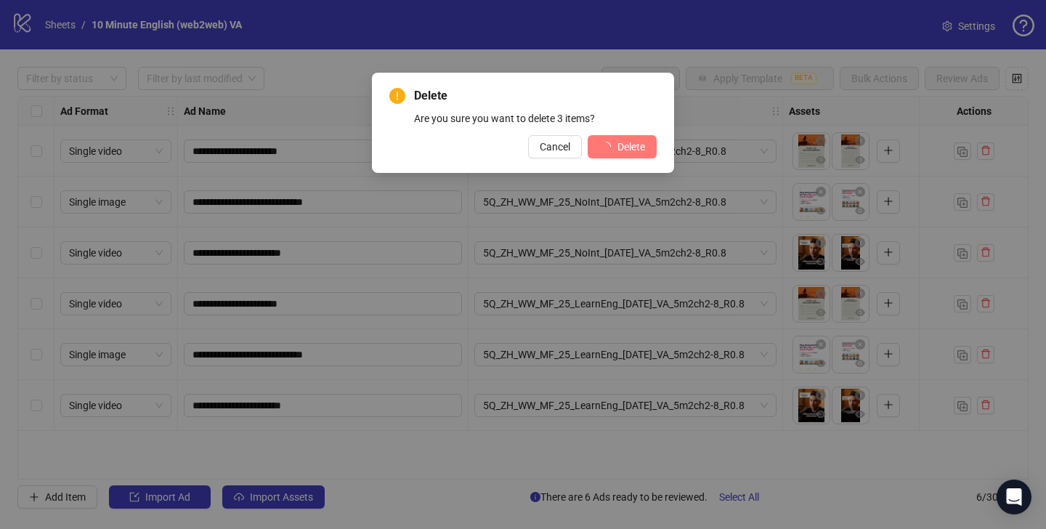
scroll to position [0, 0]
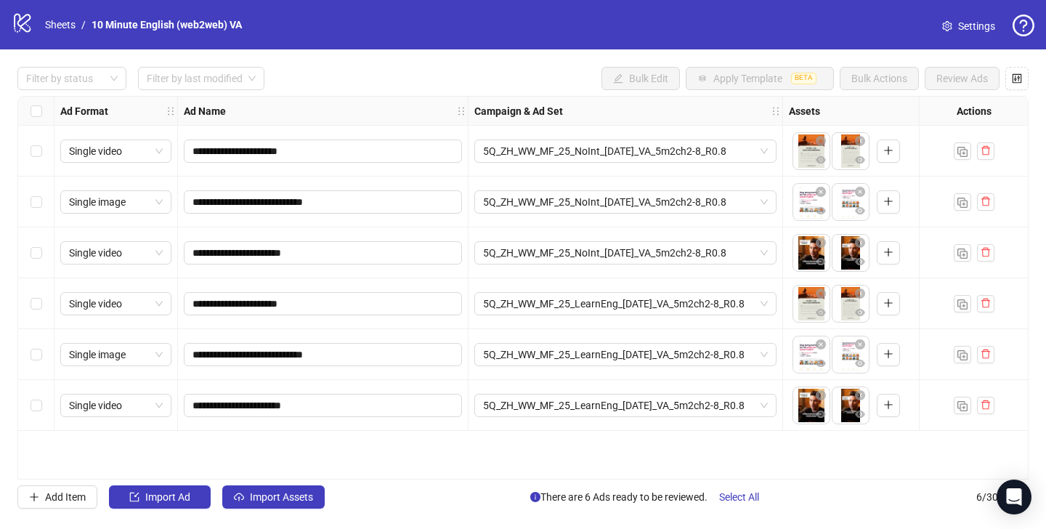
click at [36, 312] on div "Select row 4" at bounding box center [36, 303] width 36 height 51
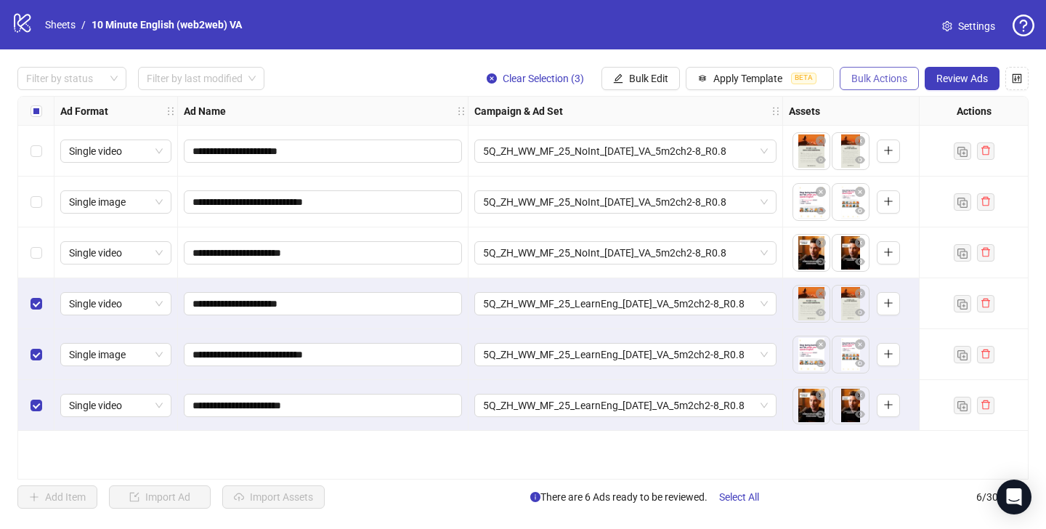
click at [881, 75] on span "Bulk Actions" at bounding box center [880, 79] width 56 height 12
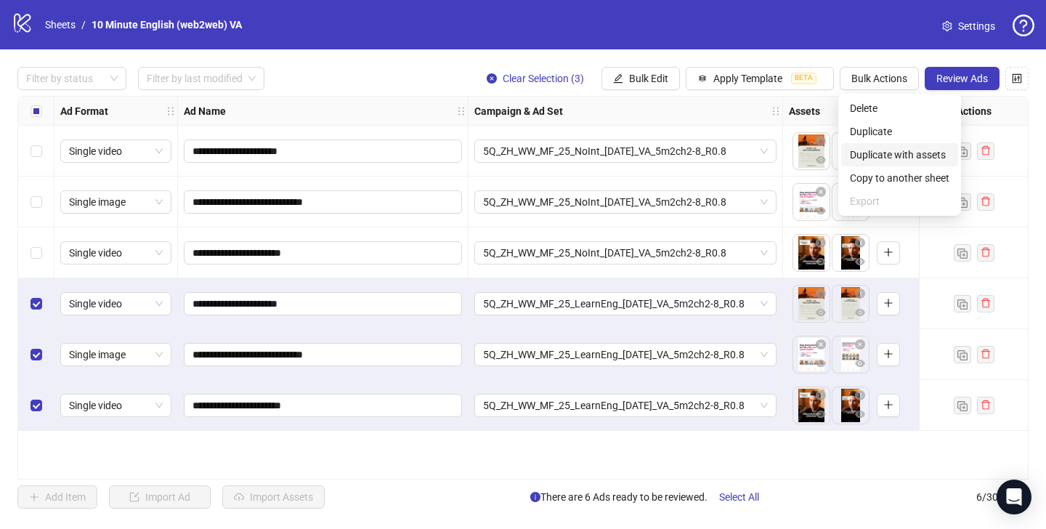
click at [916, 152] on span "Duplicate with assets" at bounding box center [900, 155] width 100 height 16
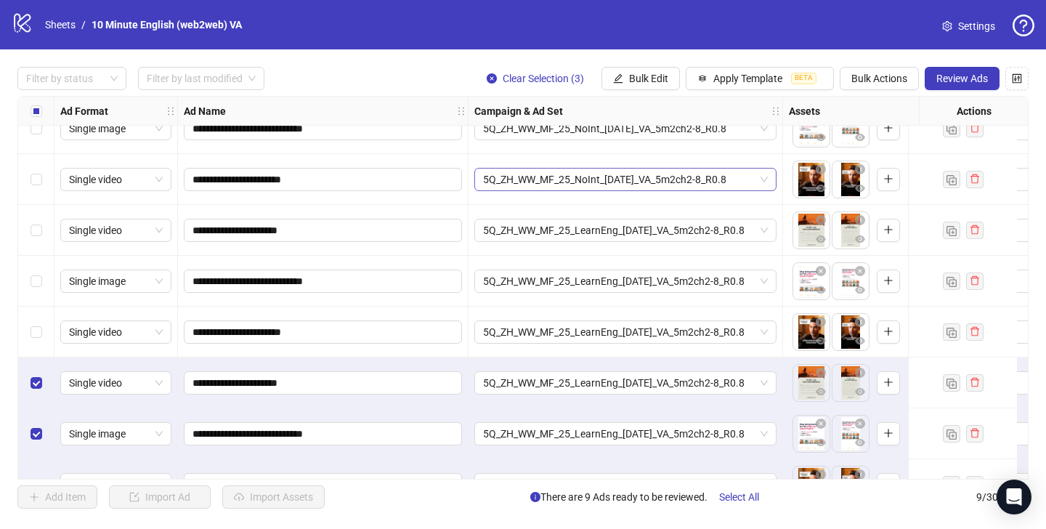
scroll to position [110, 0]
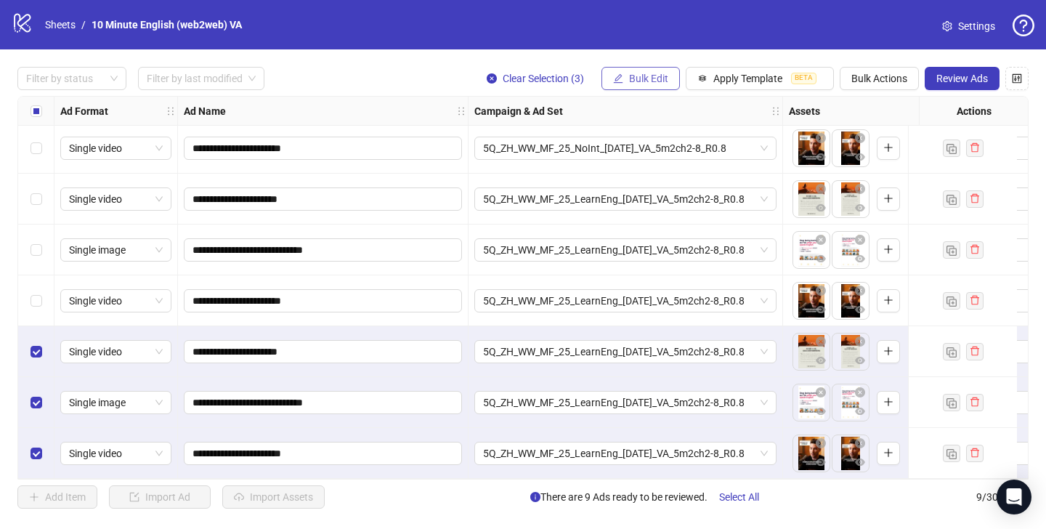
click at [667, 81] on button "Bulk Edit" at bounding box center [641, 78] width 78 height 23
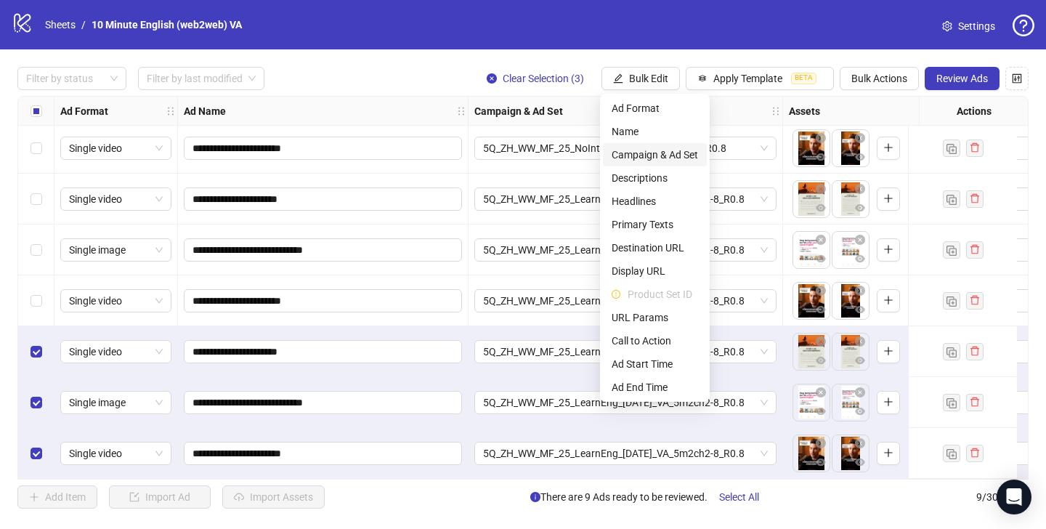
click at [692, 158] on span "Campaign & Ad Set" at bounding box center [655, 155] width 86 height 16
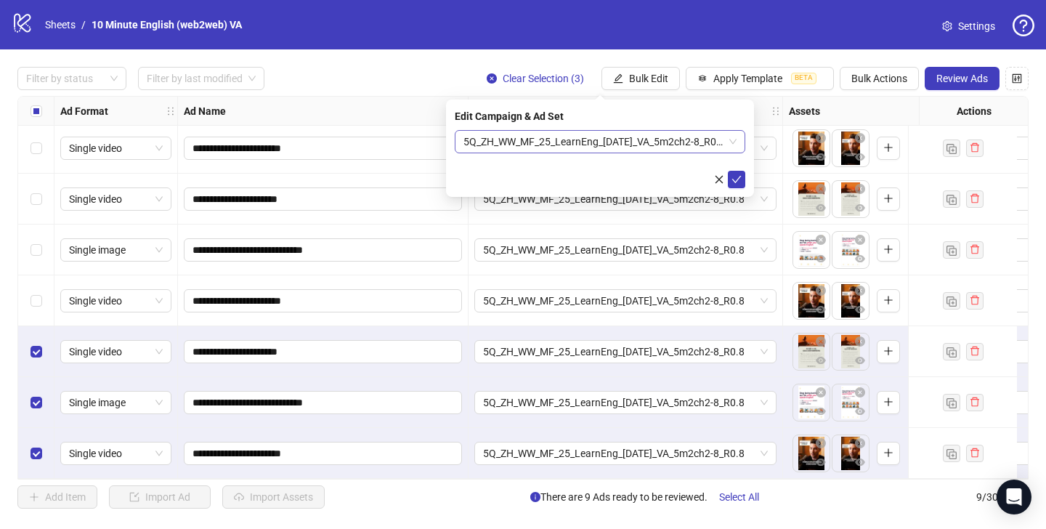
click at [679, 147] on span "5Q_ZH_WW_MF_25_LearnEng_[DATE]_VA_5m2ch2-8_R0.8" at bounding box center [600, 142] width 273 height 22
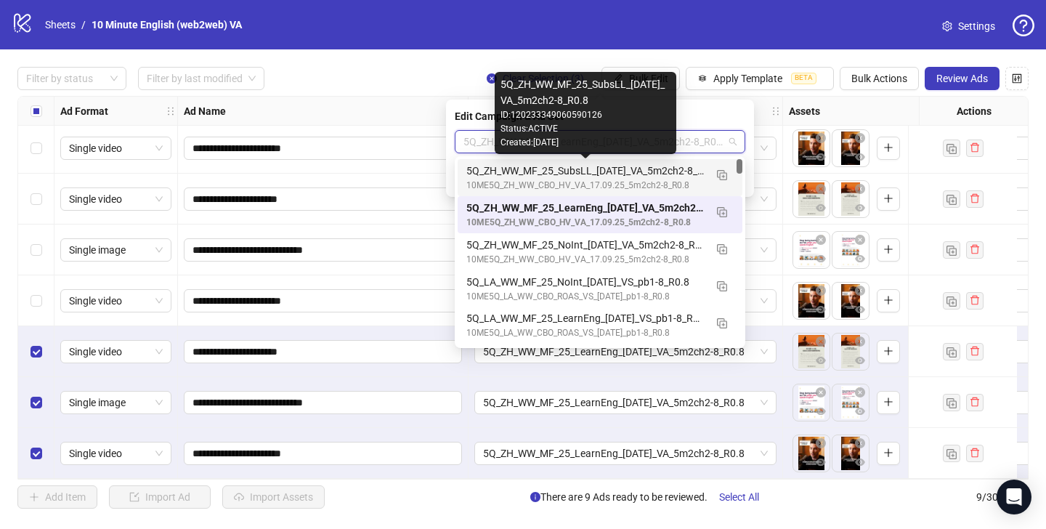
click at [664, 167] on div "5Q_ZH_WW_MF_25_SubsLL_[DATE]_VA_5m2ch2-8_R0.8" at bounding box center [586, 171] width 238 height 16
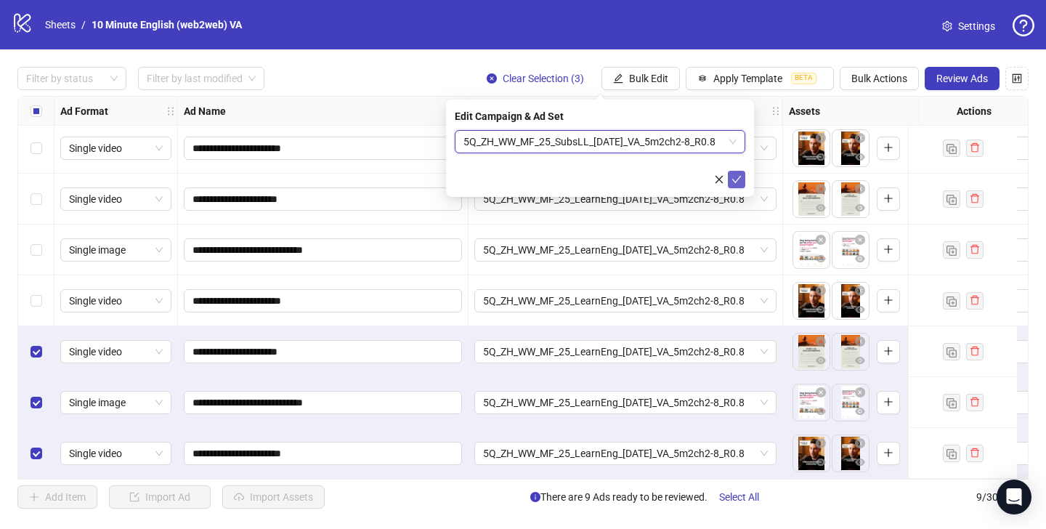
click at [732, 187] on button "submit" at bounding box center [736, 179] width 17 height 17
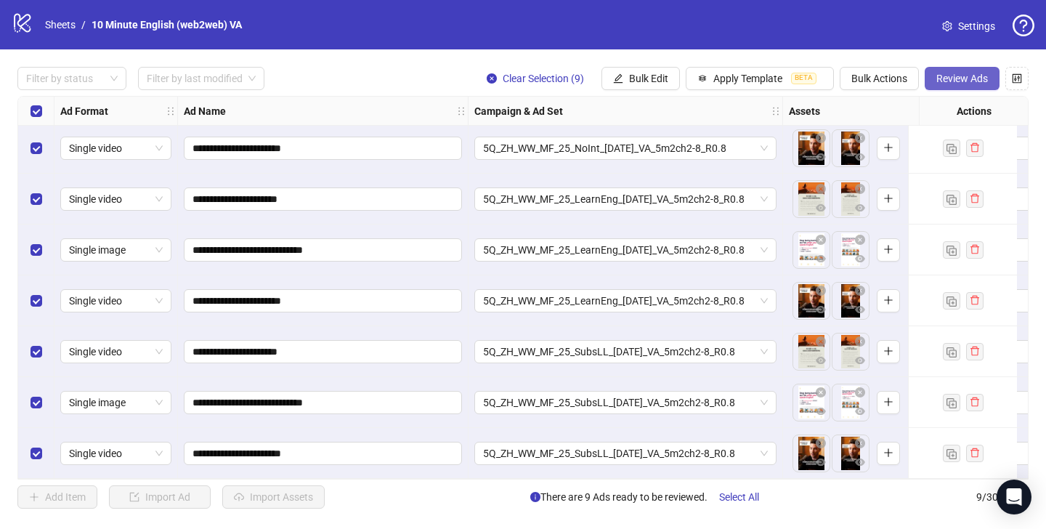
click at [977, 78] on span "Review Ads" at bounding box center [963, 79] width 52 height 12
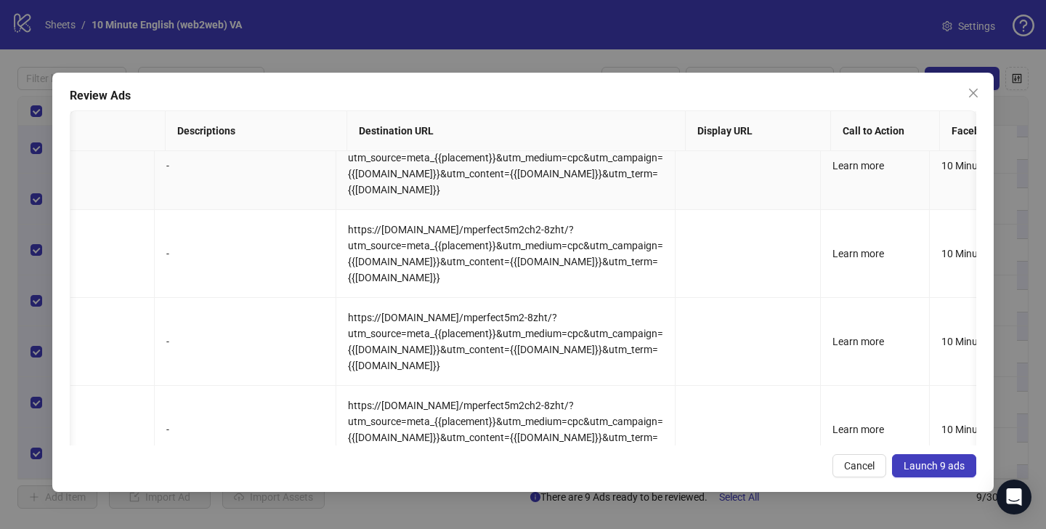
scroll to position [246, 819]
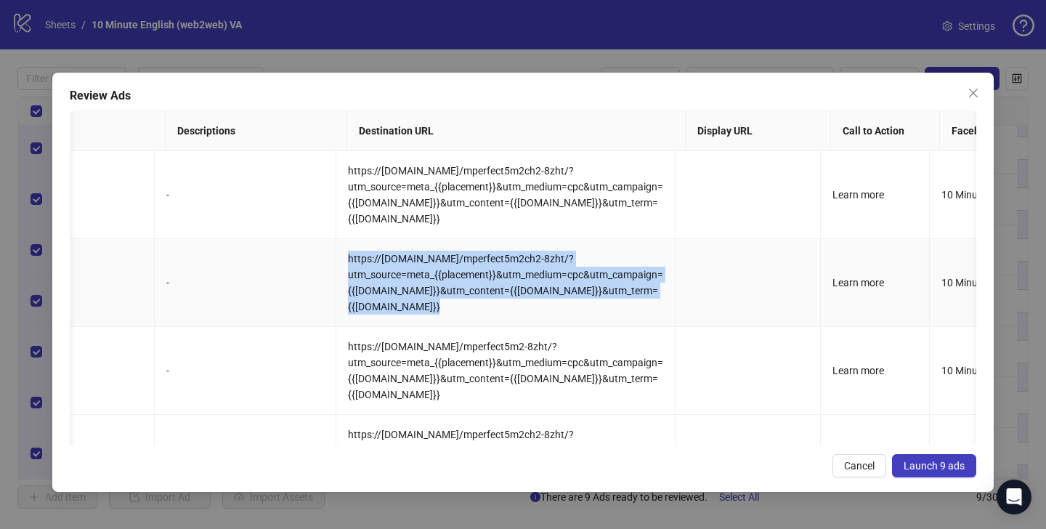
drag, startPoint x: 355, startPoint y: 254, endPoint x: 488, endPoint y: 305, distance: 142.0
click at [489, 305] on td "https://[DOMAIN_NAME]/mperfect5m2ch2-8zht/?utm_source=meta_{{placement}}&utm_me…" at bounding box center [505, 283] width 339 height 88
copy span "https://[DOMAIN_NAME]/mperfect5m2ch2-8zht/?utm_source=meta_{{placement}}&utm_me…"
click at [867, 464] on span "Cancel" at bounding box center [859, 466] width 31 height 12
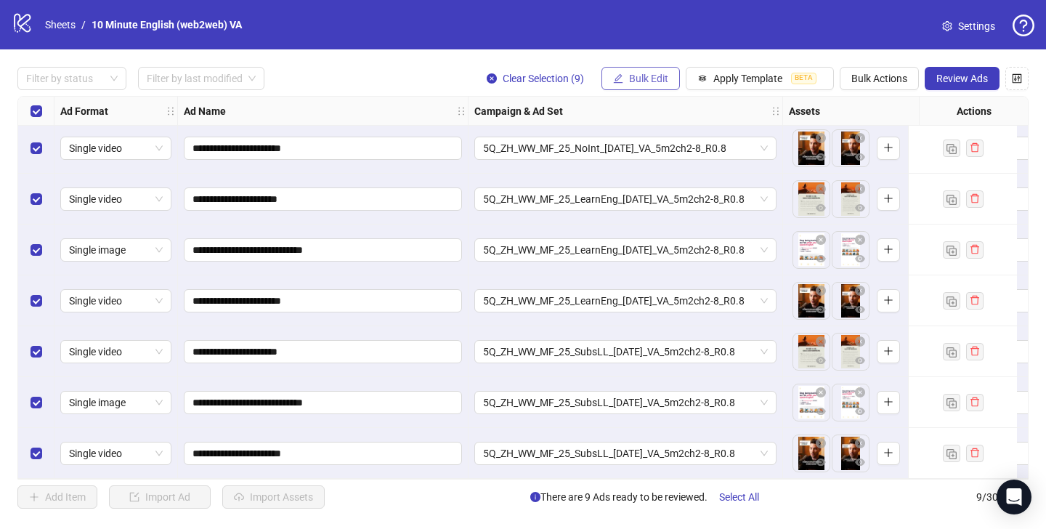
click at [639, 76] on span "Bulk Edit" at bounding box center [648, 79] width 39 height 12
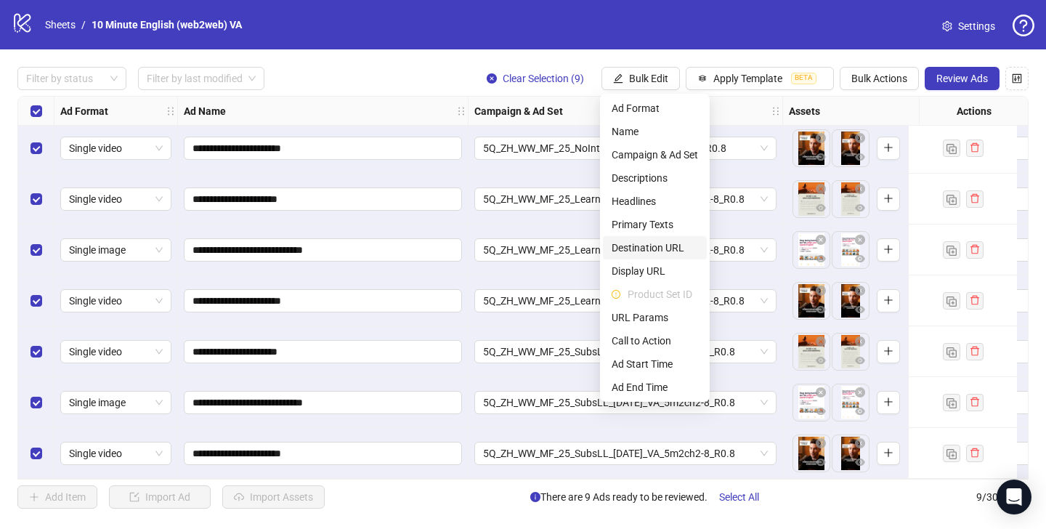
click at [673, 249] on span "Destination URL" at bounding box center [655, 248] width 86 height 16
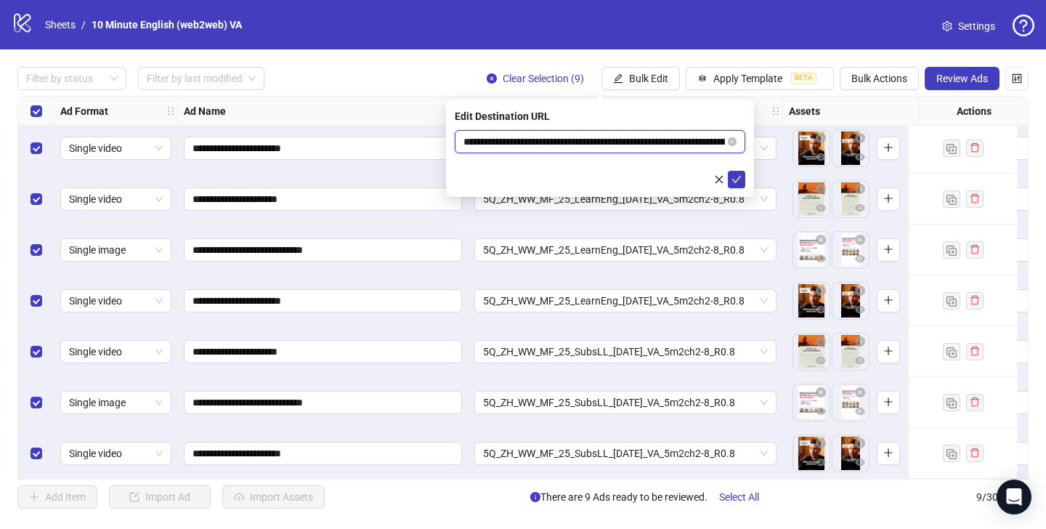
click at [701, 143] on input "**********" at bounding box center [595, 142] width 262 height 16
drag, startPoint x: 667, startPoint y: 147, endPoint x: 298, endPoint y: 148, distance: 369.1
click at [293, 146] on body "**********" at bounding box center [523, 264] width 1046 height 529
click at [735, 182] on icon "check" at bounding box center [737, 179] width 10 height 10
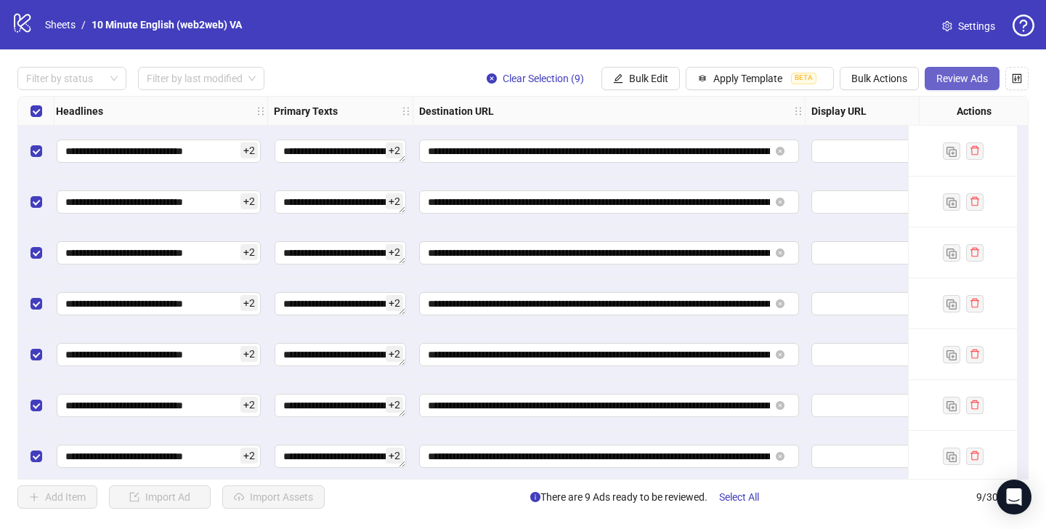
click at [956, 79] on span "Review Ads" at bounding box center [963, 79] width 52 height 12
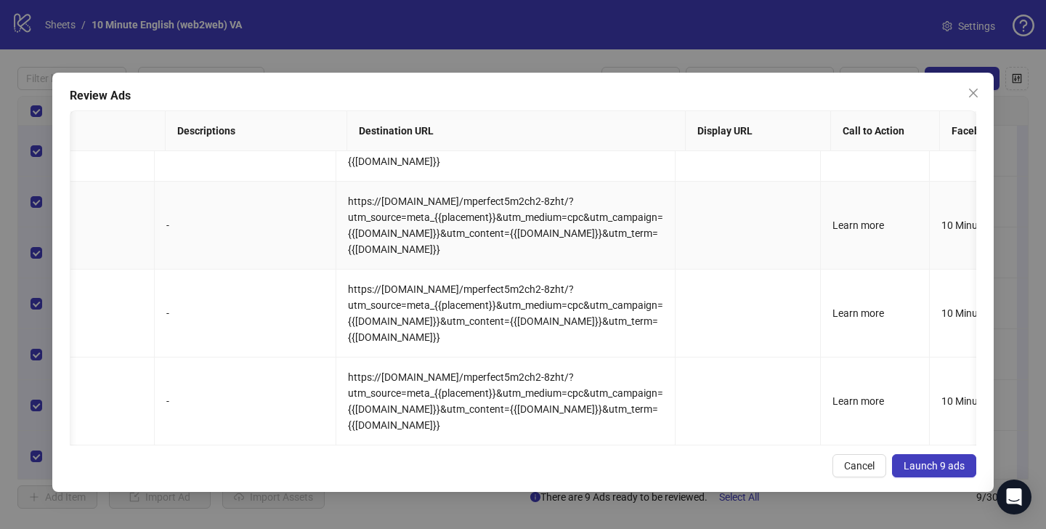
scroll to position [508, 1120]
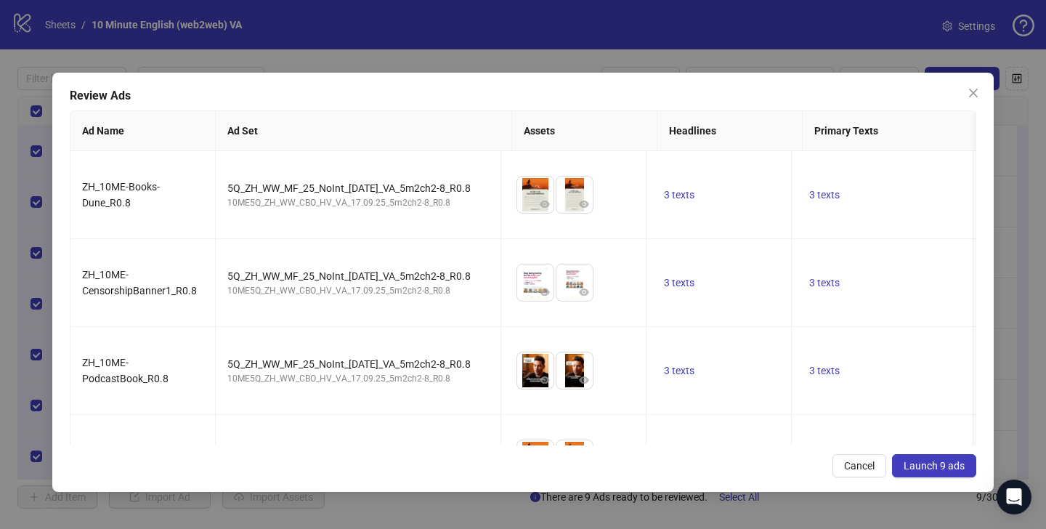
click at [937, 464] on span "Launch 9 ads" at bounding box center [934, 466] width 61 height 12
